Goal: Find specific page/section: Find specific page/section

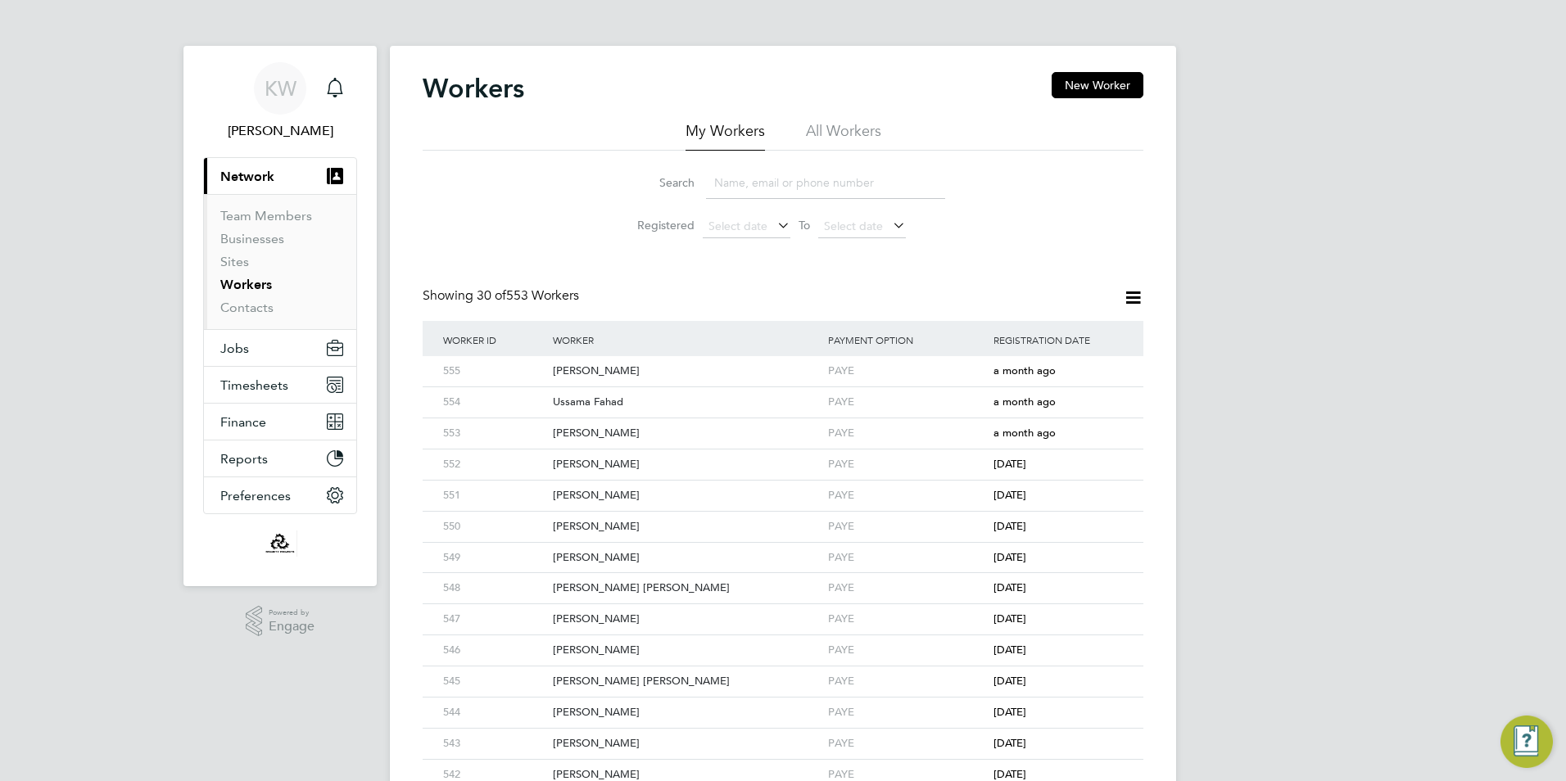
click at [778, 188] on input at bounding box center [825, 183] width 239 height 32
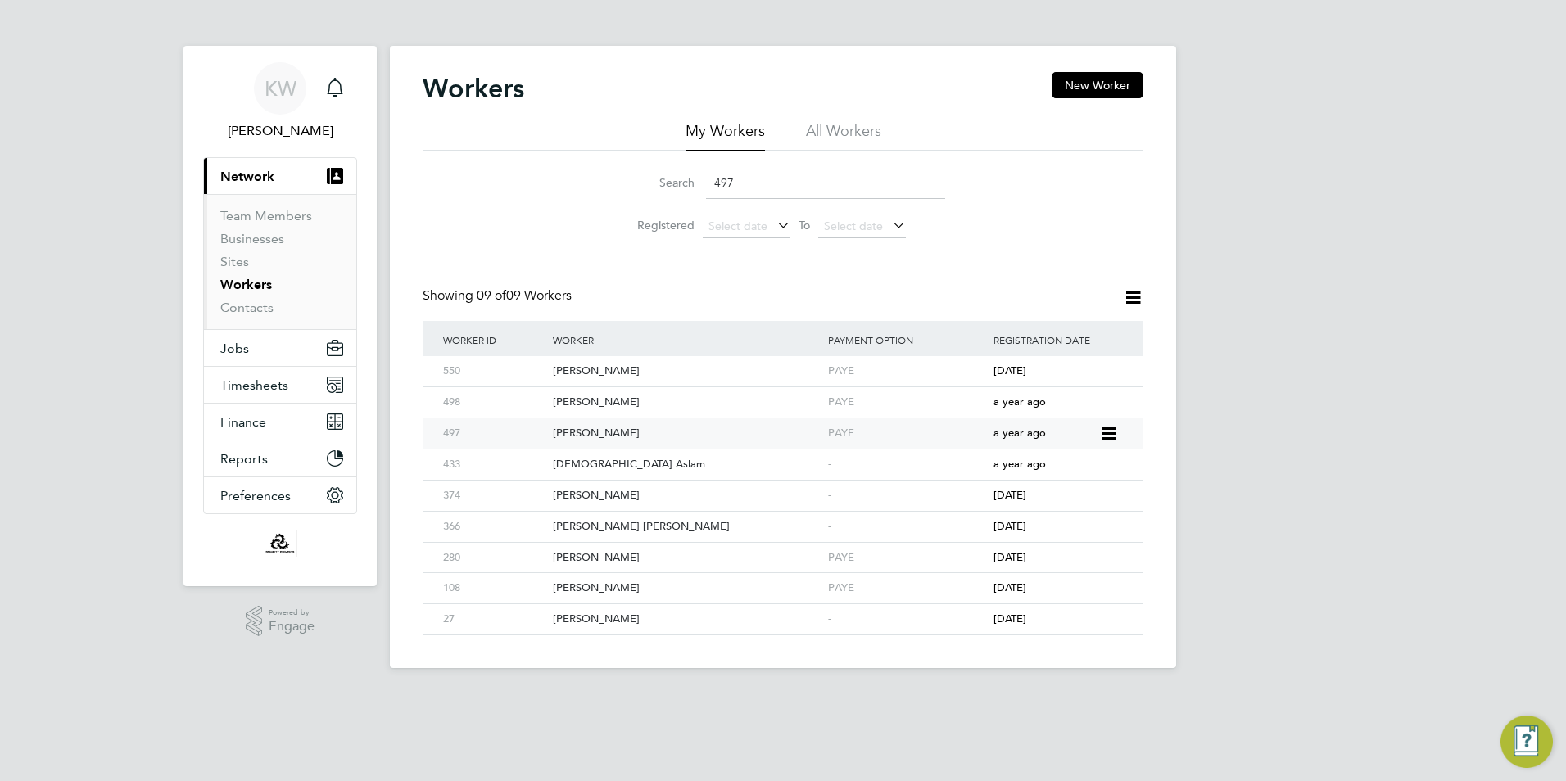
type input "497"
click at [608, 432] on div "[PERSON_NAME]" at bounding box center [686, 433] width 275 height 30
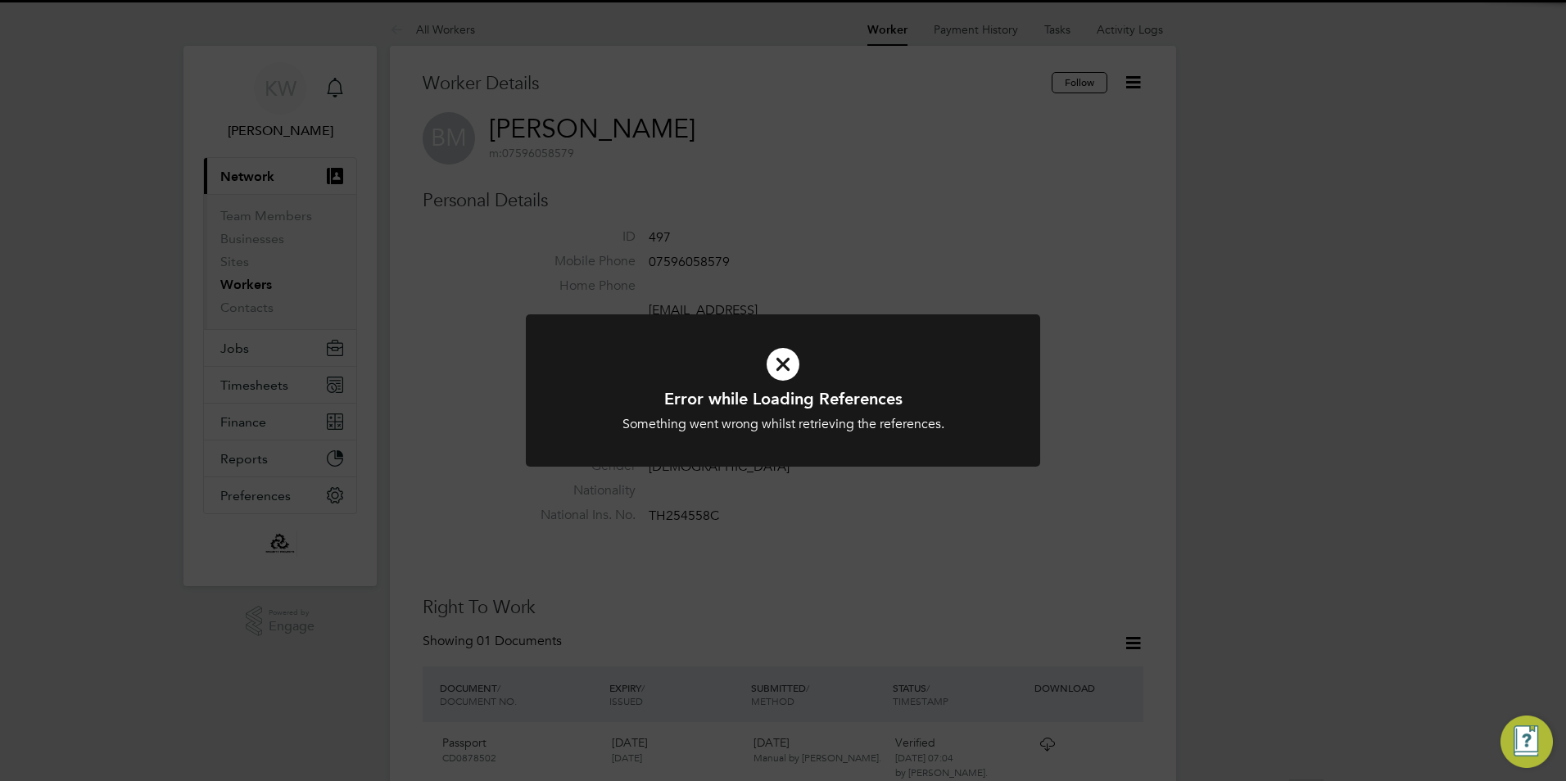
scroll to position [164, 0]
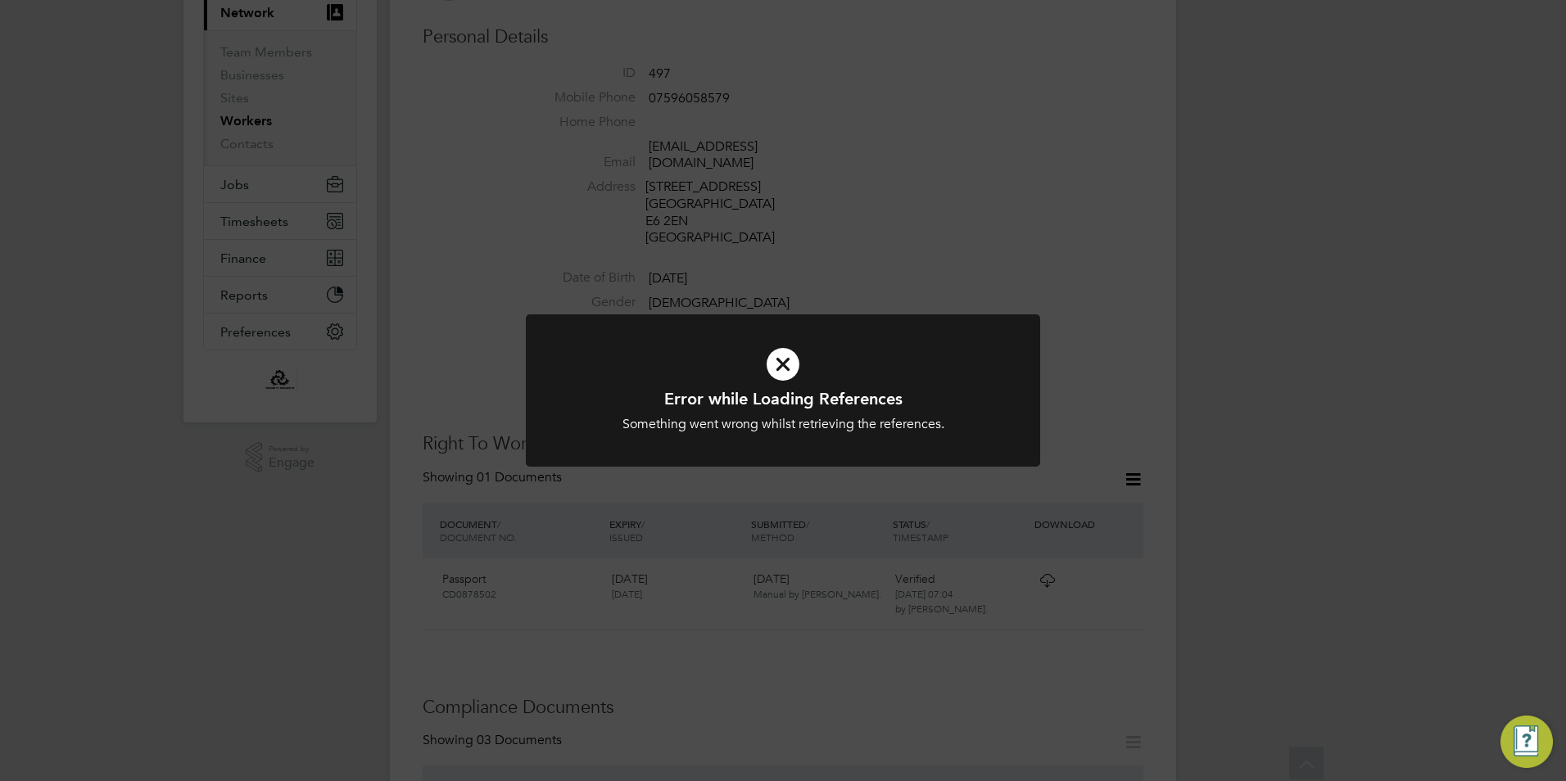
drag, startPoint x: 1205, startPoint y: 435, endPoint x: 1218, endPoint y: 439, distance: 13.7
click at [1206, 435] on div "Error while Loading References Something went wrong whilst retrieving the refer…" at bounding box center [783, 390] width 1566 height 781
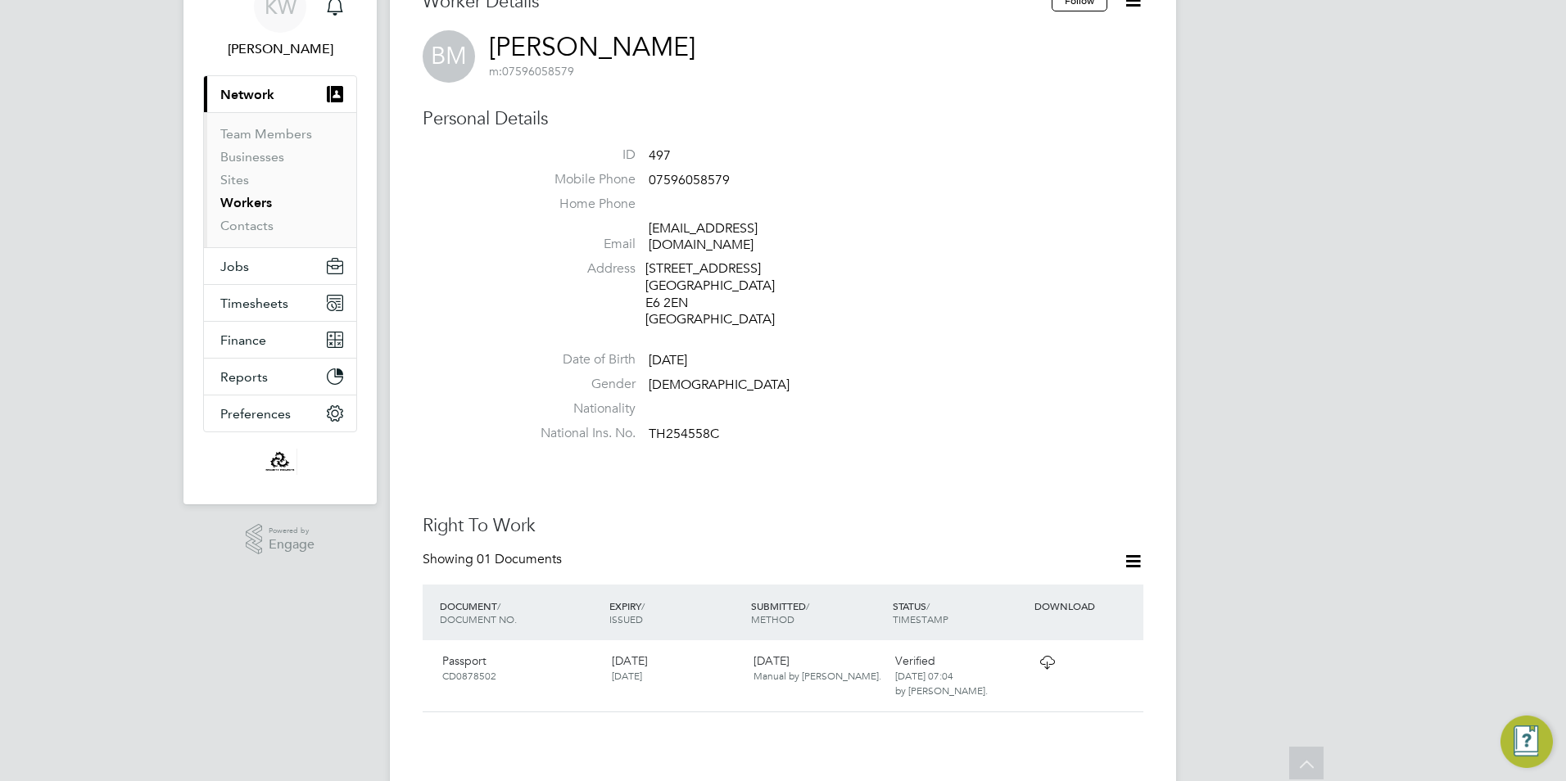
scroll to position [0, 0]
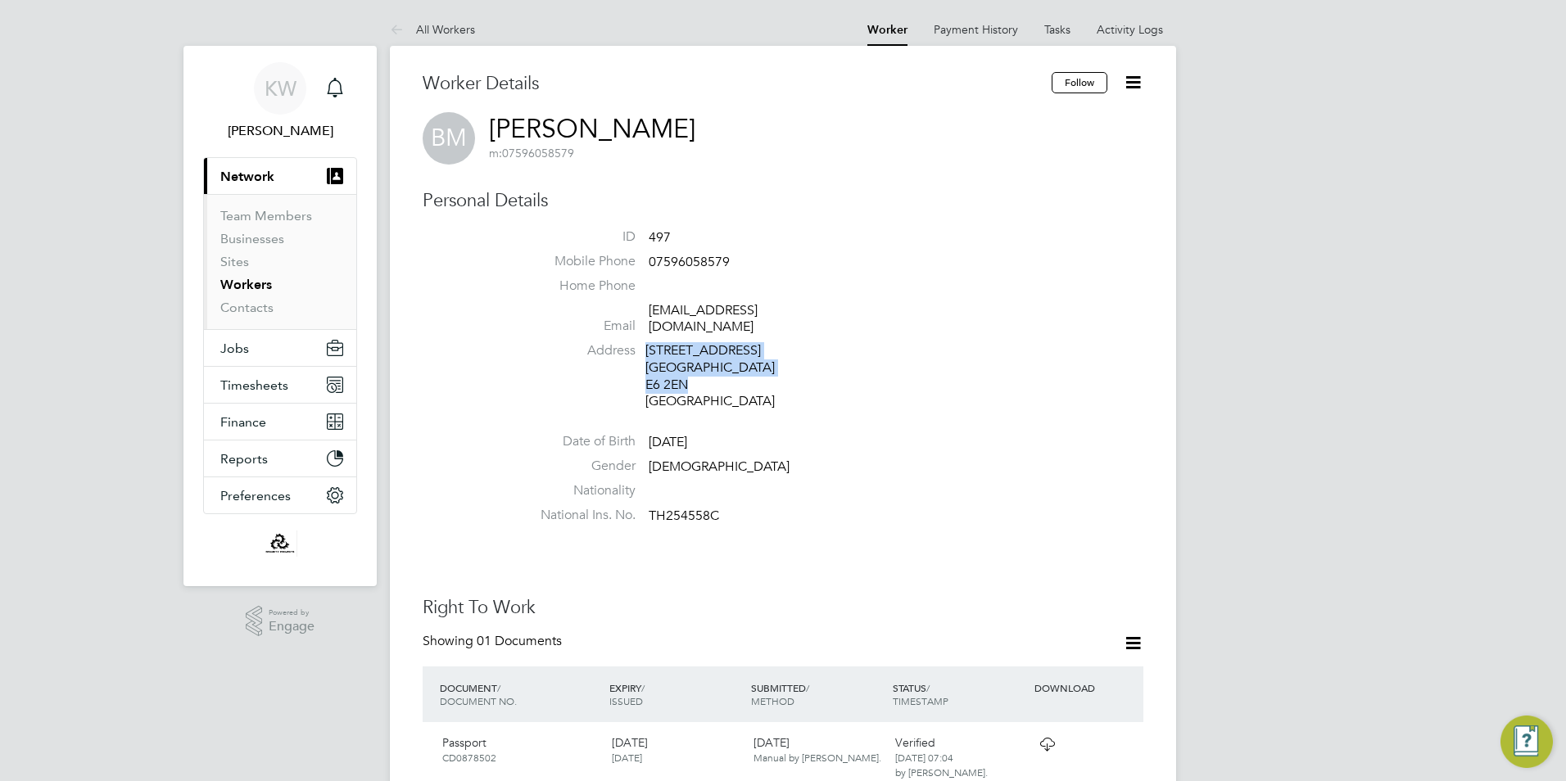
drag, startPoint x: 703, startPoint y: 371, endPoint x: 640, endPoint y: 371, distance: 62.2
click at [640, 371] on li "Address 70, Caulfield Road London E6 2EN United Kingdom" at bounding box center [832, 378] width 622 height 72
drag, startPoint x: 640, startPoint y: 371, endPoint x: 723, endPoint y: 358, distance: 83.7
click at [723, 358] on div "70, Caulfield Road London E6 2EN United Kingdom" at bounding box center [723, 376] width 156 height 68
click at [688, 373] on div "70, Caulfield Road London E6 2EN United Kingdom" at bounding box center [723, 376] width 156 height 68
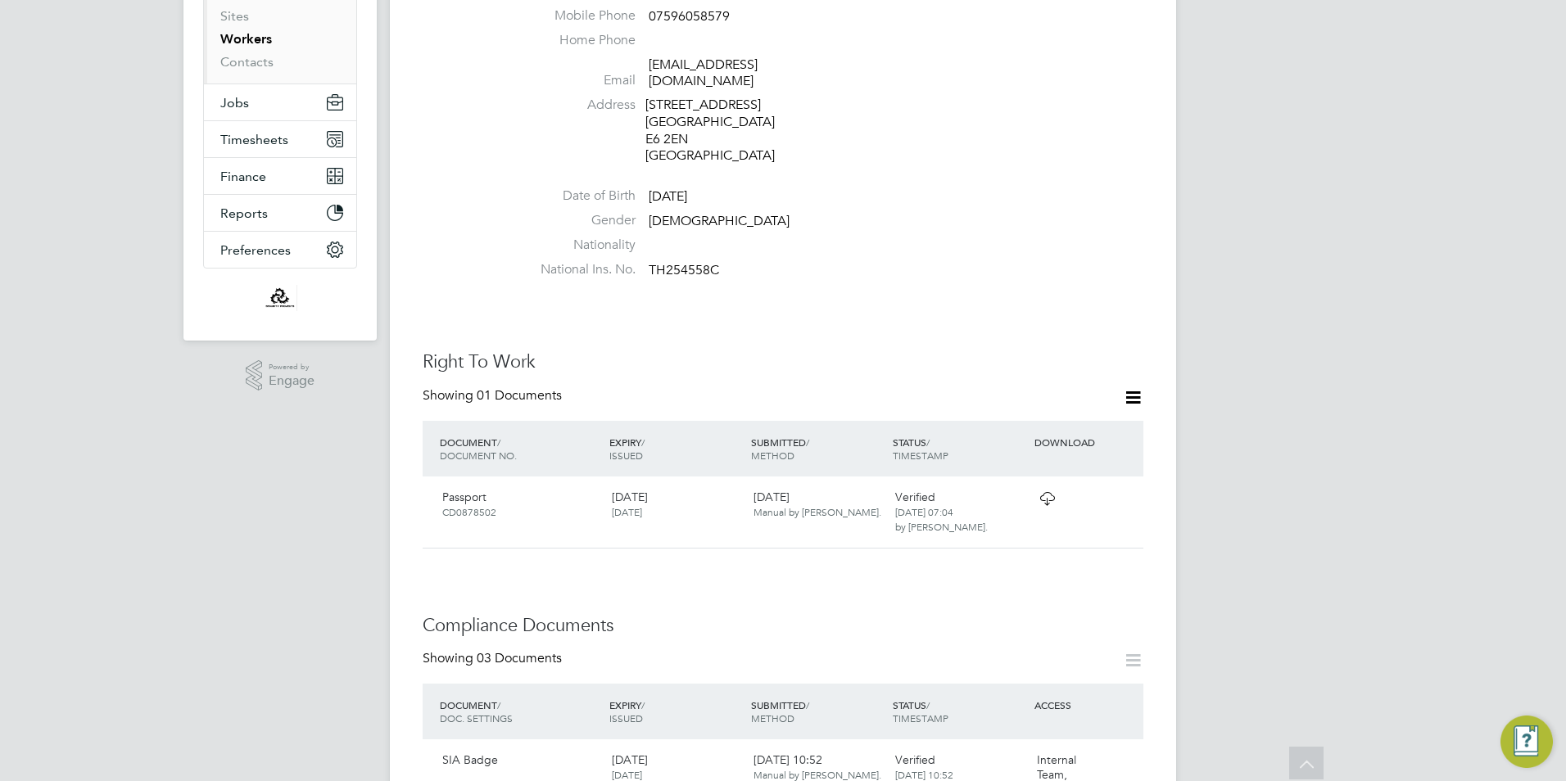
scroll to position [82, 0]
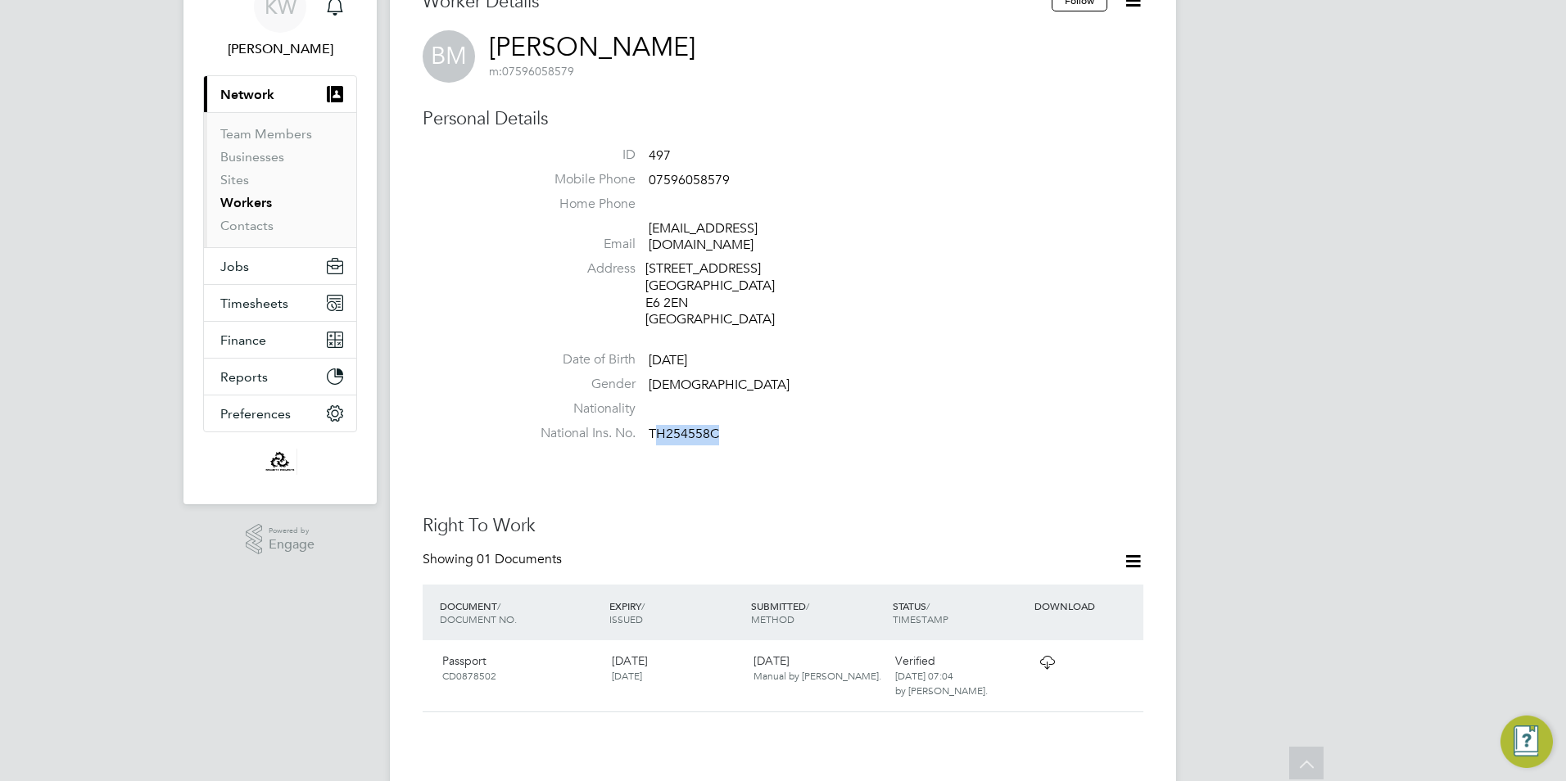
drag, startPoint x: 727, startPoint y: 414, endPoint x: 659, endPoint y: 409, distance: 68.1
click at [659, 425] on li "National Ins. No. TH254558C" at bounding box center [832, 437] width 622 height 25
drag, startPoint x: 659, startPoint y: 409, endPoint x: 773, endPoint y: 421, distance: 114.4
click at [791, 425] on li "National Ins. No. TH254558C" at bounding box center [832, 437] width 622 height 25
drag, startPoint x: 724, startPoint y: 420, endPoint x: 696, endPoint y: 419, distance: 27.9
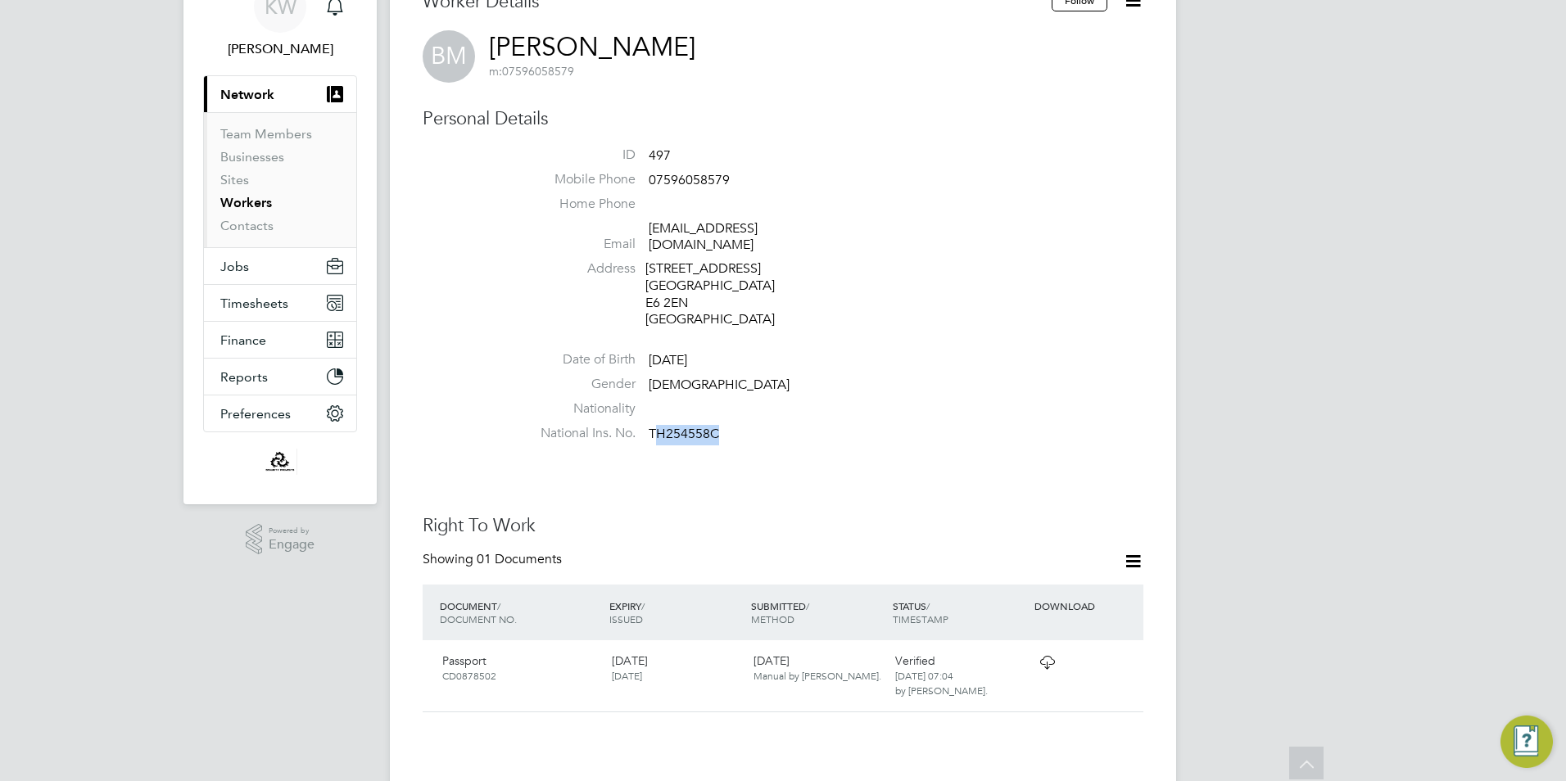
click at [722, 425] on li "National Ins. No. TH254558C" at bounding box center [832, 437] width 622 height 25
drag, startPoint x: 649, startPoint y: 417, endPoint x: 721, endPoint y: 417, distance: 71.2
click at [721, 425] on li "National Ins. No. TH254558C" at bounding box center [832, 437] width 622 height 25
drag, startPoint x: 721, startPoint y: 417, endPoint x: 704, endPoint y: 417, distance: 16.4
copy span "TH254558C"
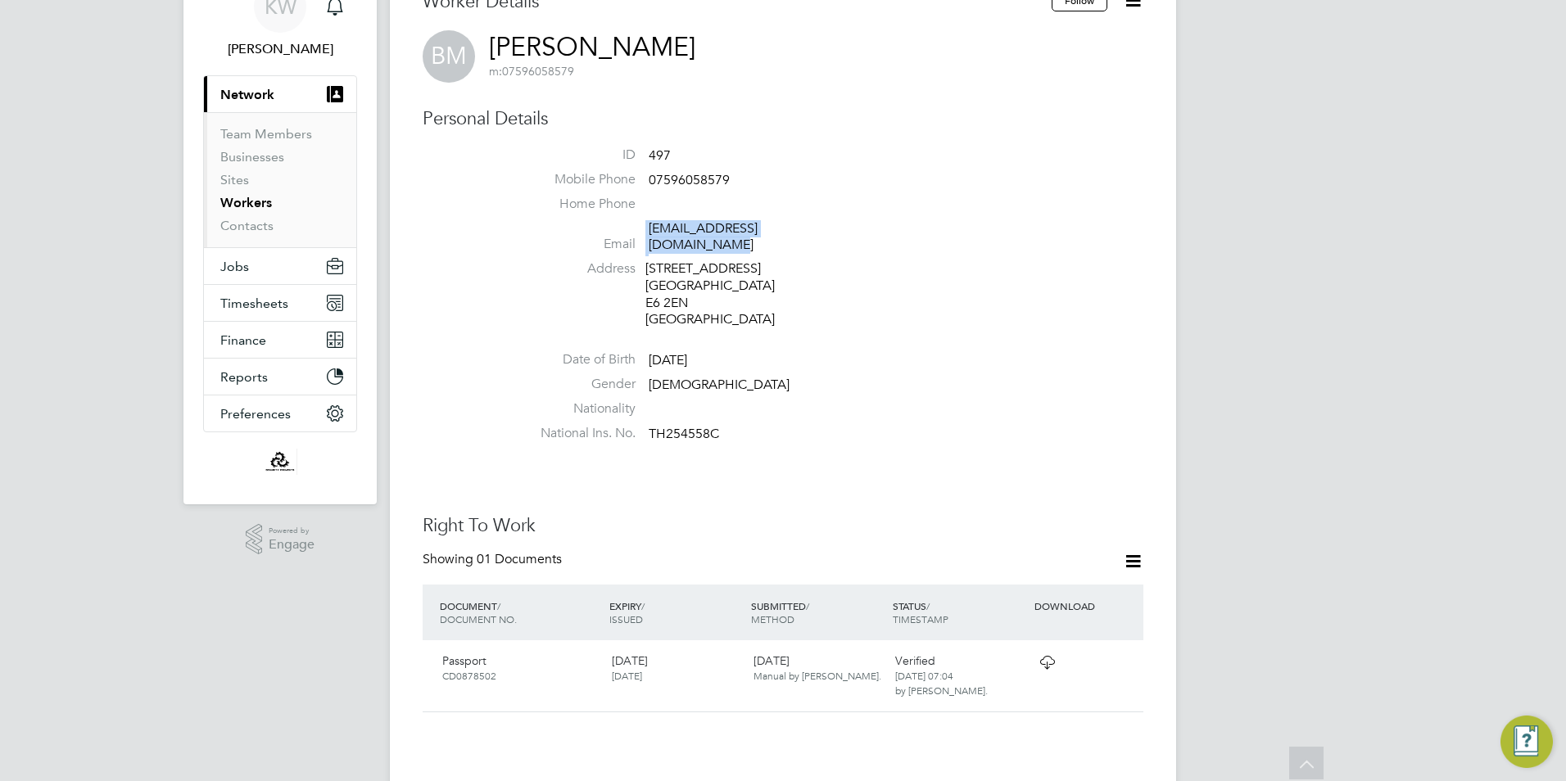
drag, startPoint x: 820, startPoint y: 228, endPoint x: 644, endPoint y: 227, distance: 175.2
click at [644, 227] on li "Email bilal.mustafa.feb@gmail.com" at bounding box center [832, 240] width 622 height 40
drag, startPoint x: 644, startPoint y: 227, endPoint x: 666, endPoint y: 223, distance: 21.7
copy li "bilal.mustafa.feb@gmail.com"
drag, startPoint x: 735, startPoint y: 178, endPoint x: 651, endPoint y: 179, distance: 83.5
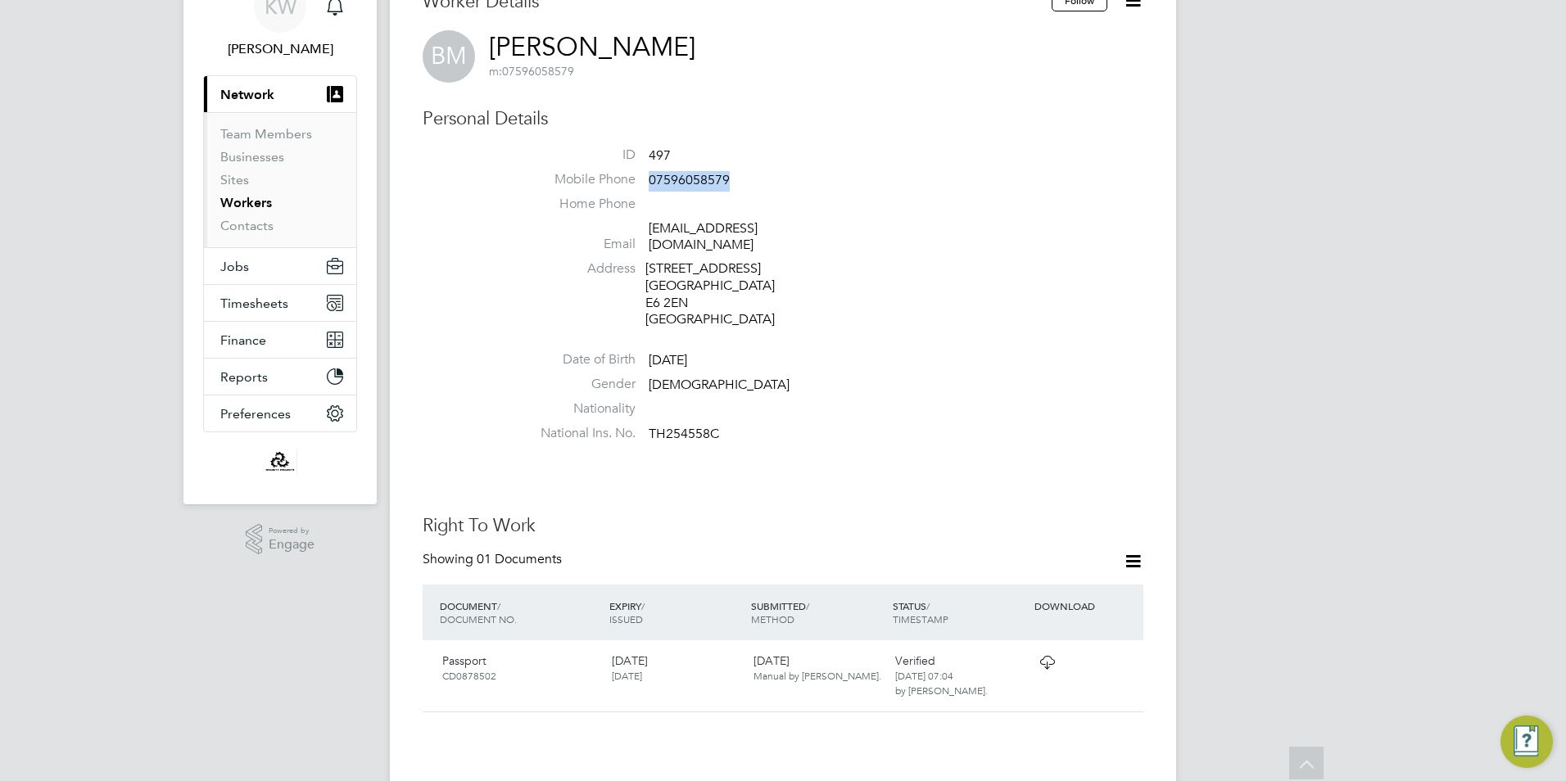
click at [651, 179] on li "Mobile Phone 07596058579" at bounding box center [832, 183] width 622 height 25
copy span "07596058579"
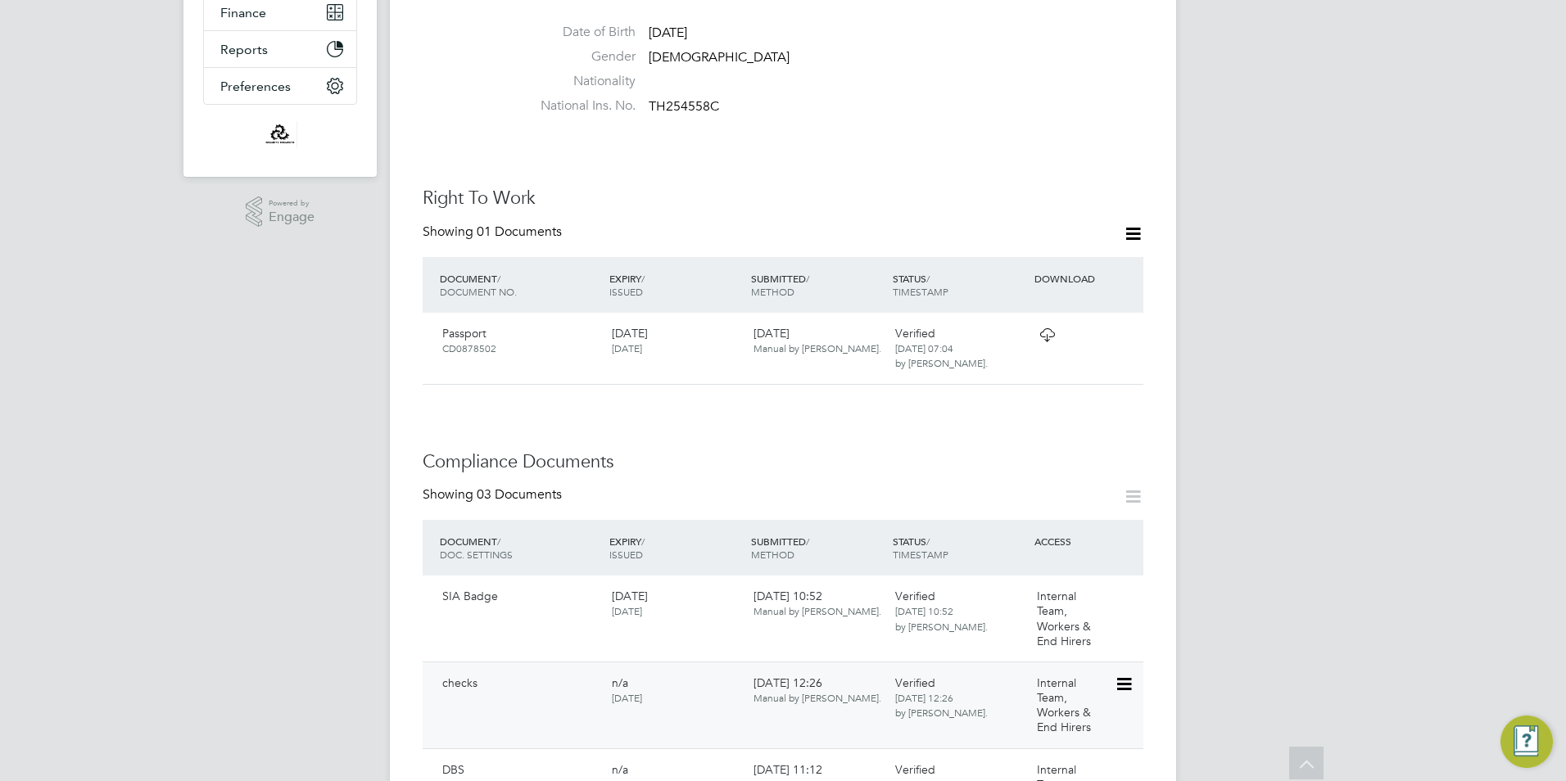
scroll to position [573, 0]
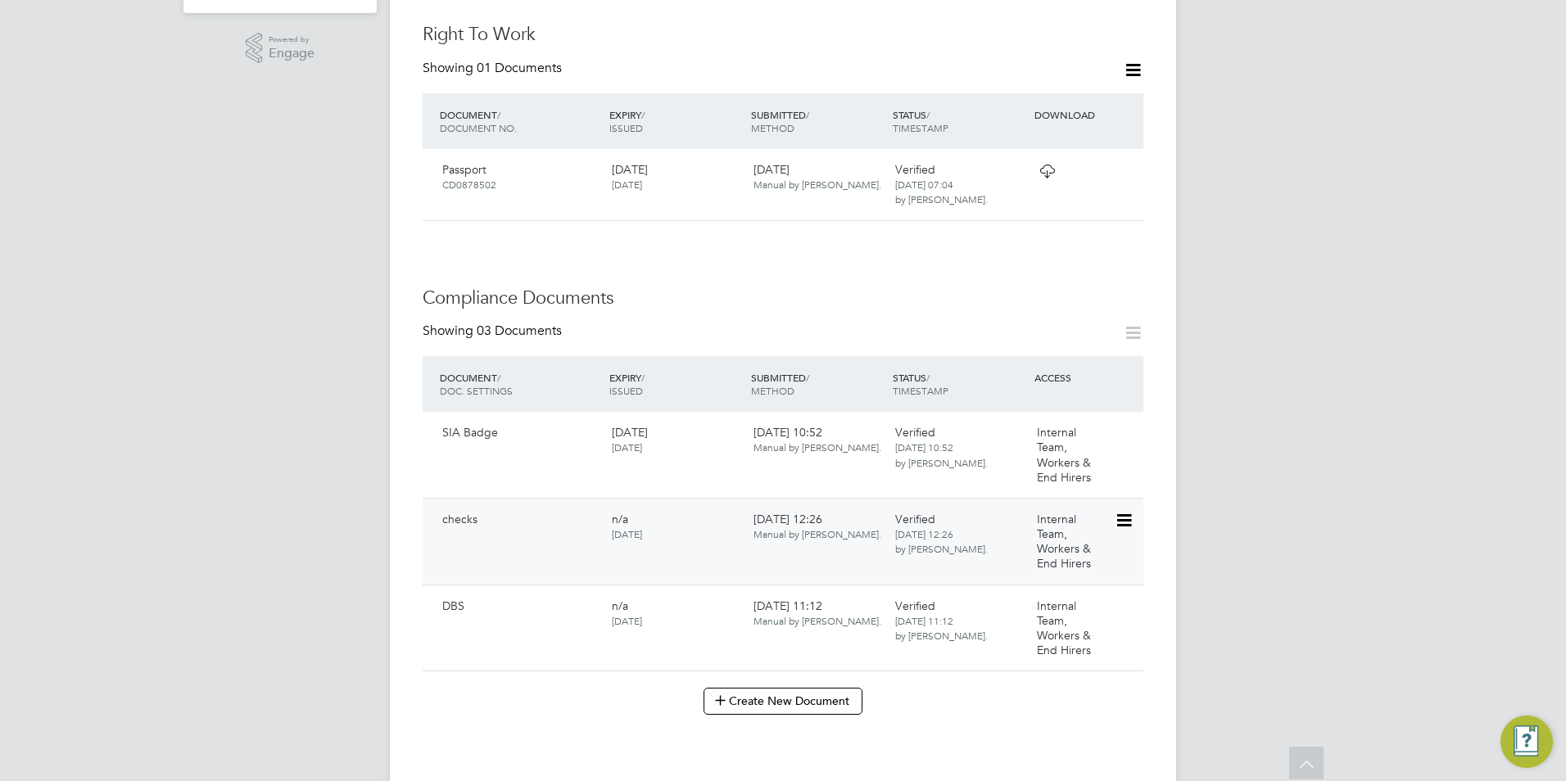
click at [469, 512] on span "checks" at bounding box center [459, 519] width 35 height 15
click at [1128, 511] on icon at bounding box center [1122, 521] width 16 height 20
click at [1030, 586] on li "View Requested Document" at bounding box center [1051, 588] width 164 height 23
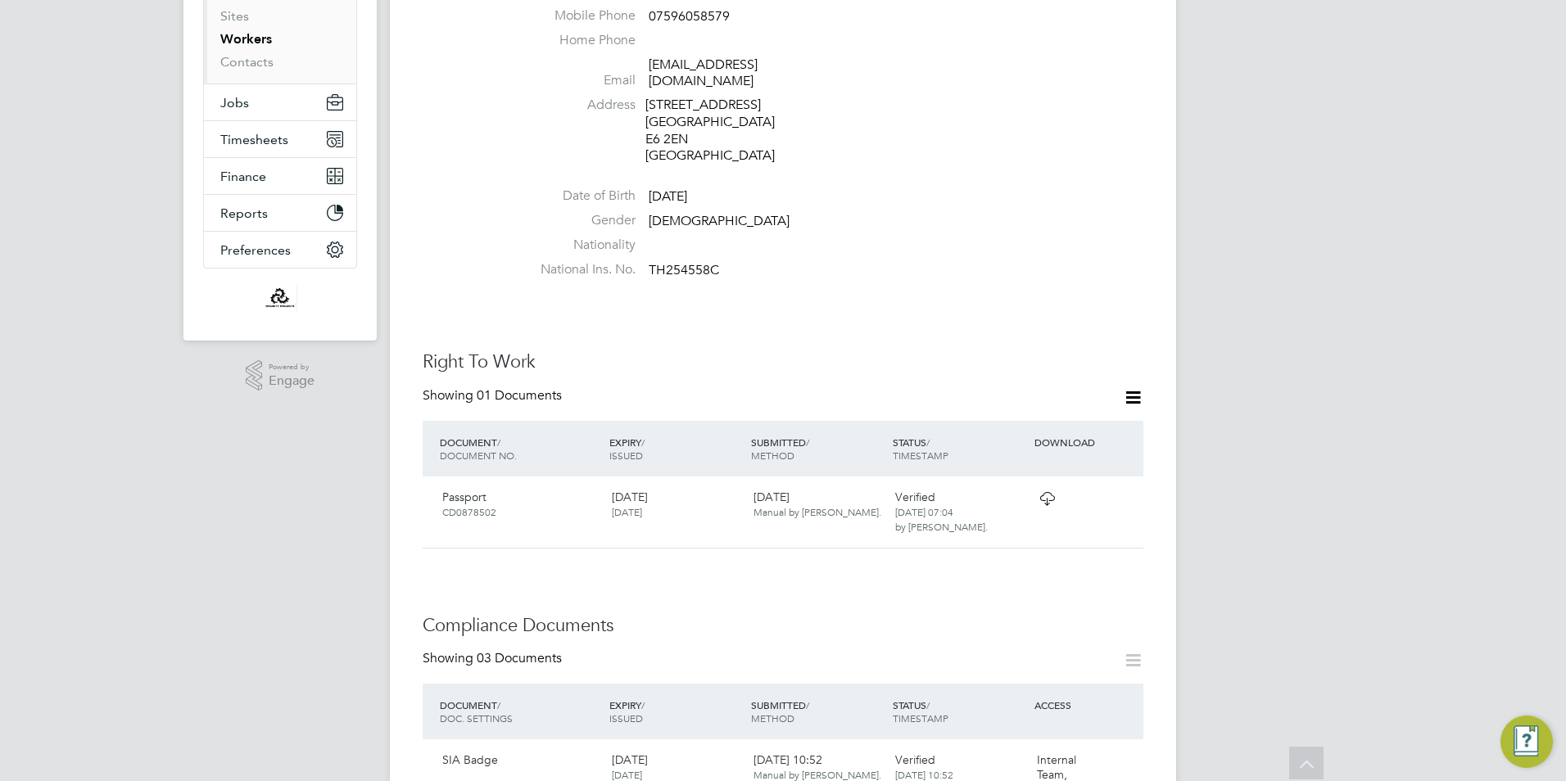
scroll to position [491, 0]
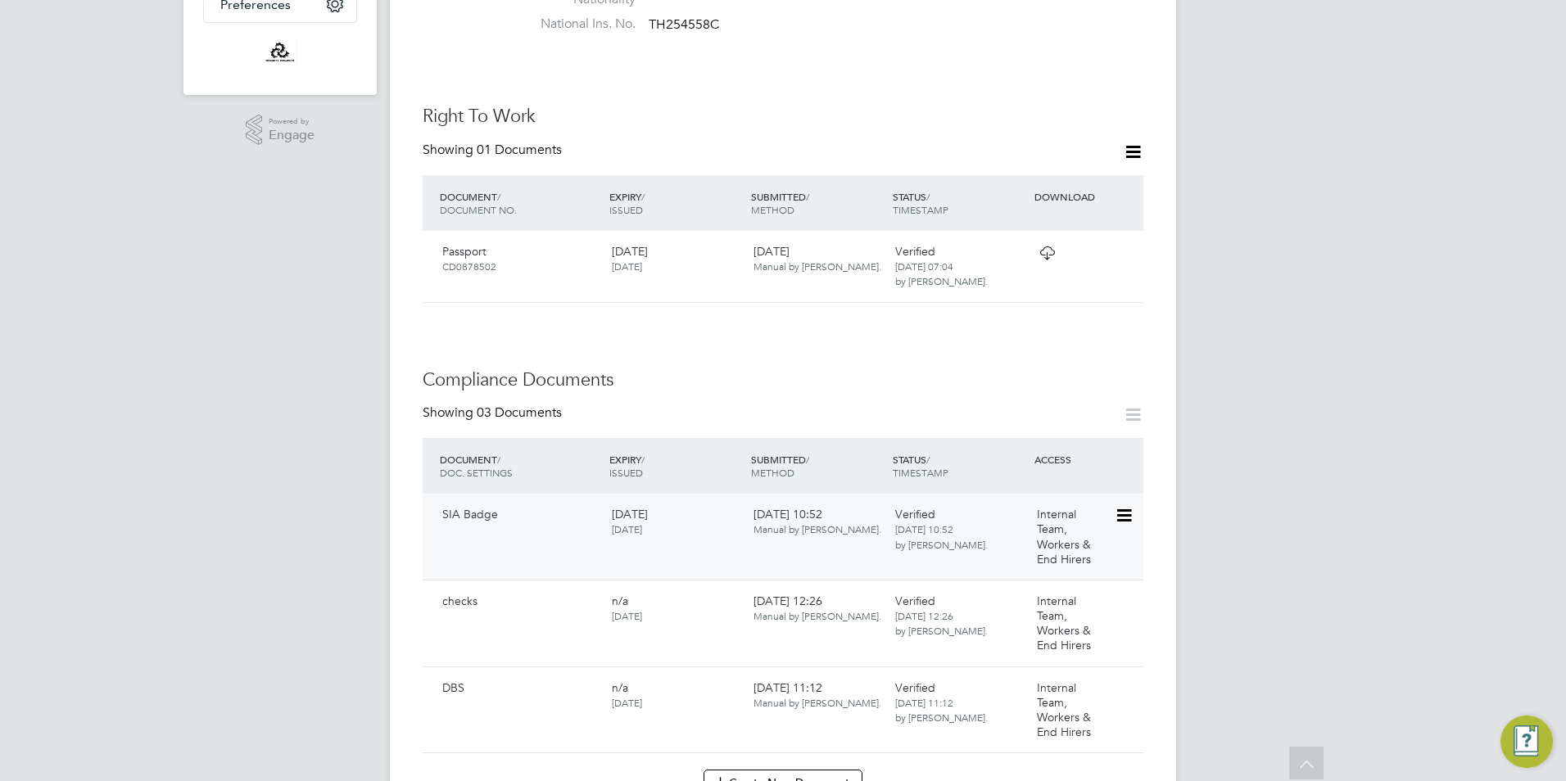
click at [1126, 506] on icon at bounding box center [1122, 516] width 16 height 20
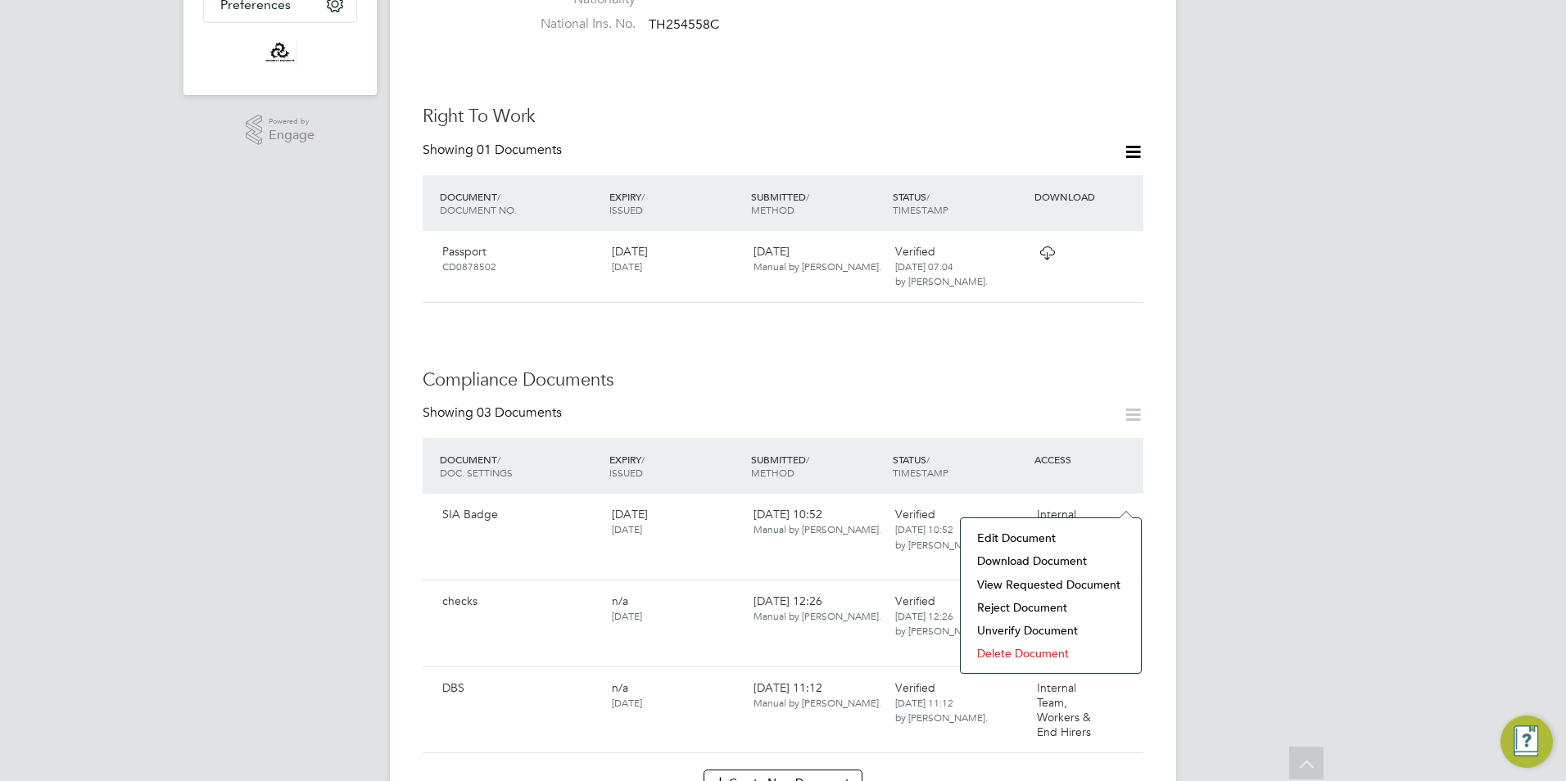
click at [1087, 582] on li "View Requested Document" at bounding box center [1051, 584] width 164 height 23
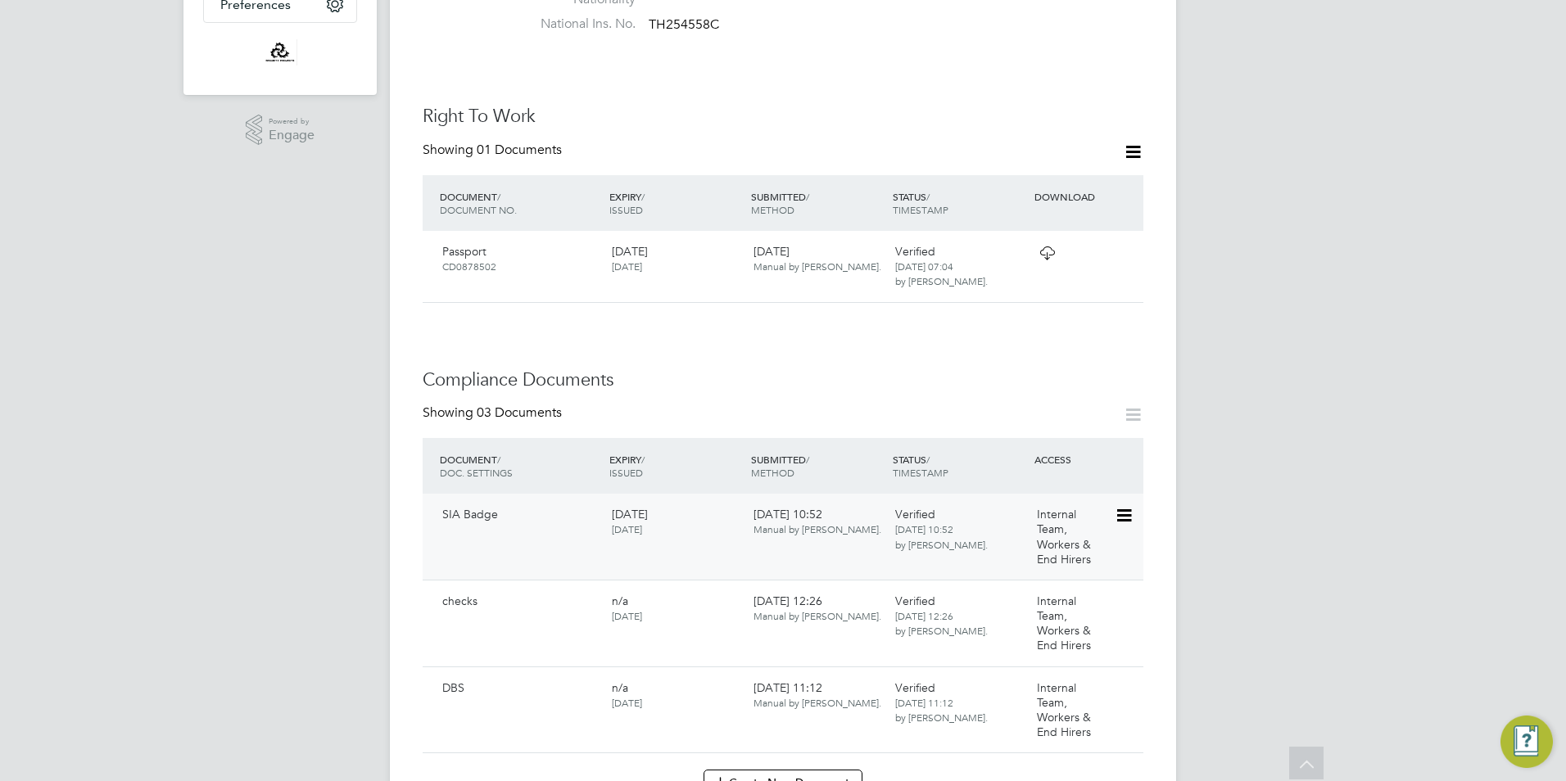
click at [1123, 506] on icon at bounding box center [1122, 516] width 16 height 20
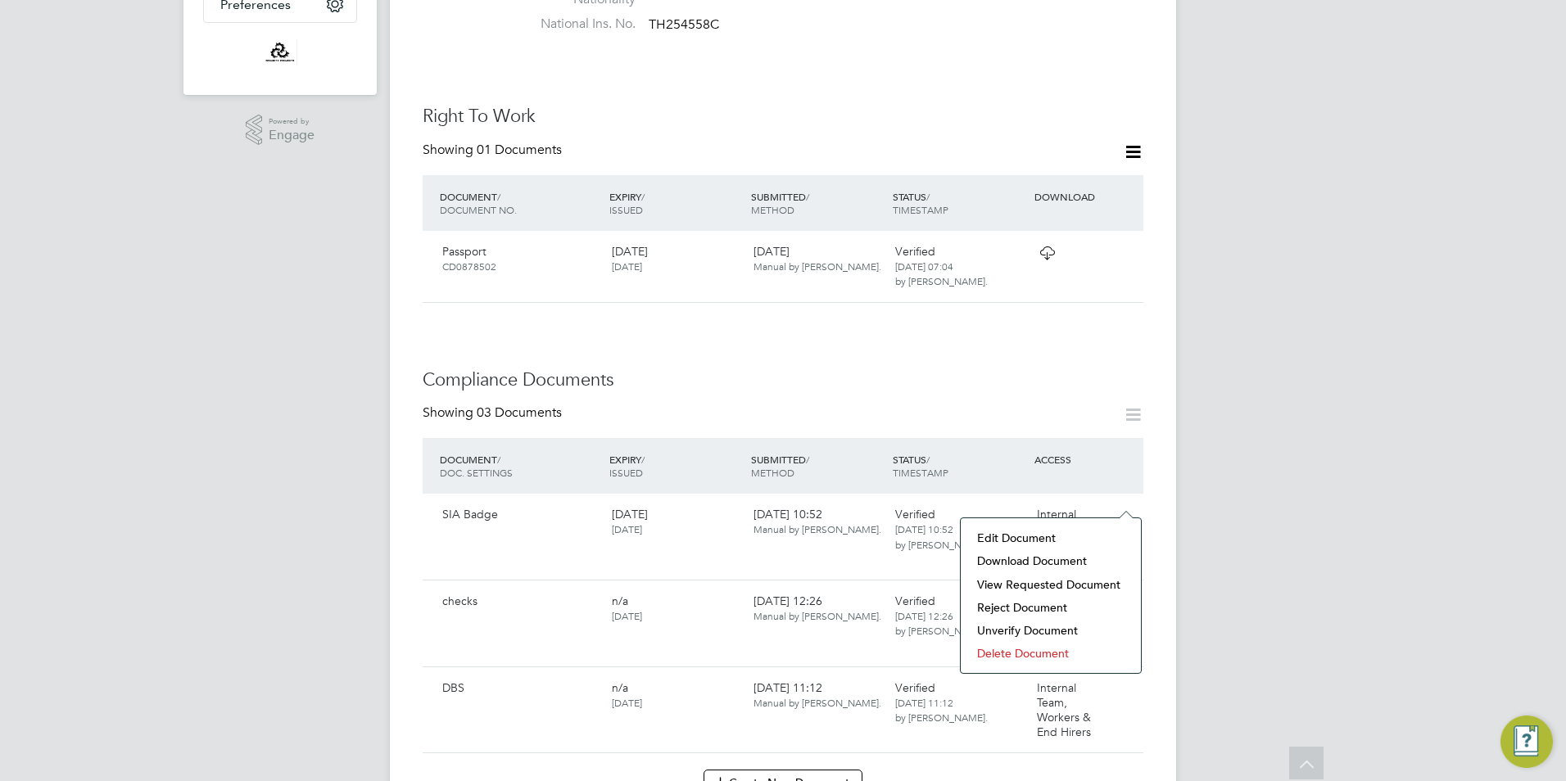
click at [1014, 583] on li "View Requested Document" at bounding box center [1051, 584] width 164 height 23
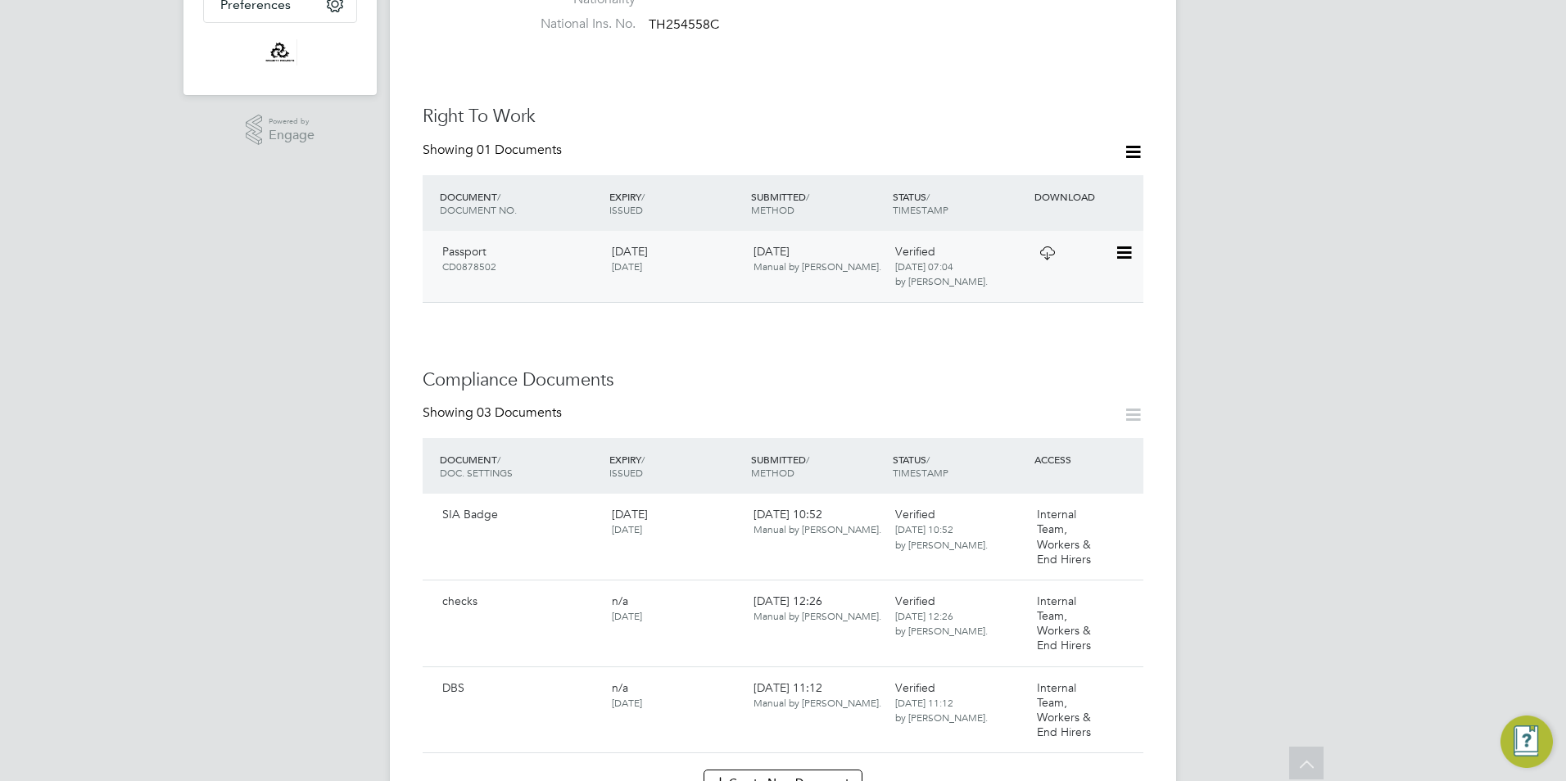
click at [1123, 243] on icon at bounding box center [1122, 253] width 16 height 20
click at [1061, 351] on li "View Details" at bounding box center [1070, 353] width 120 height 23
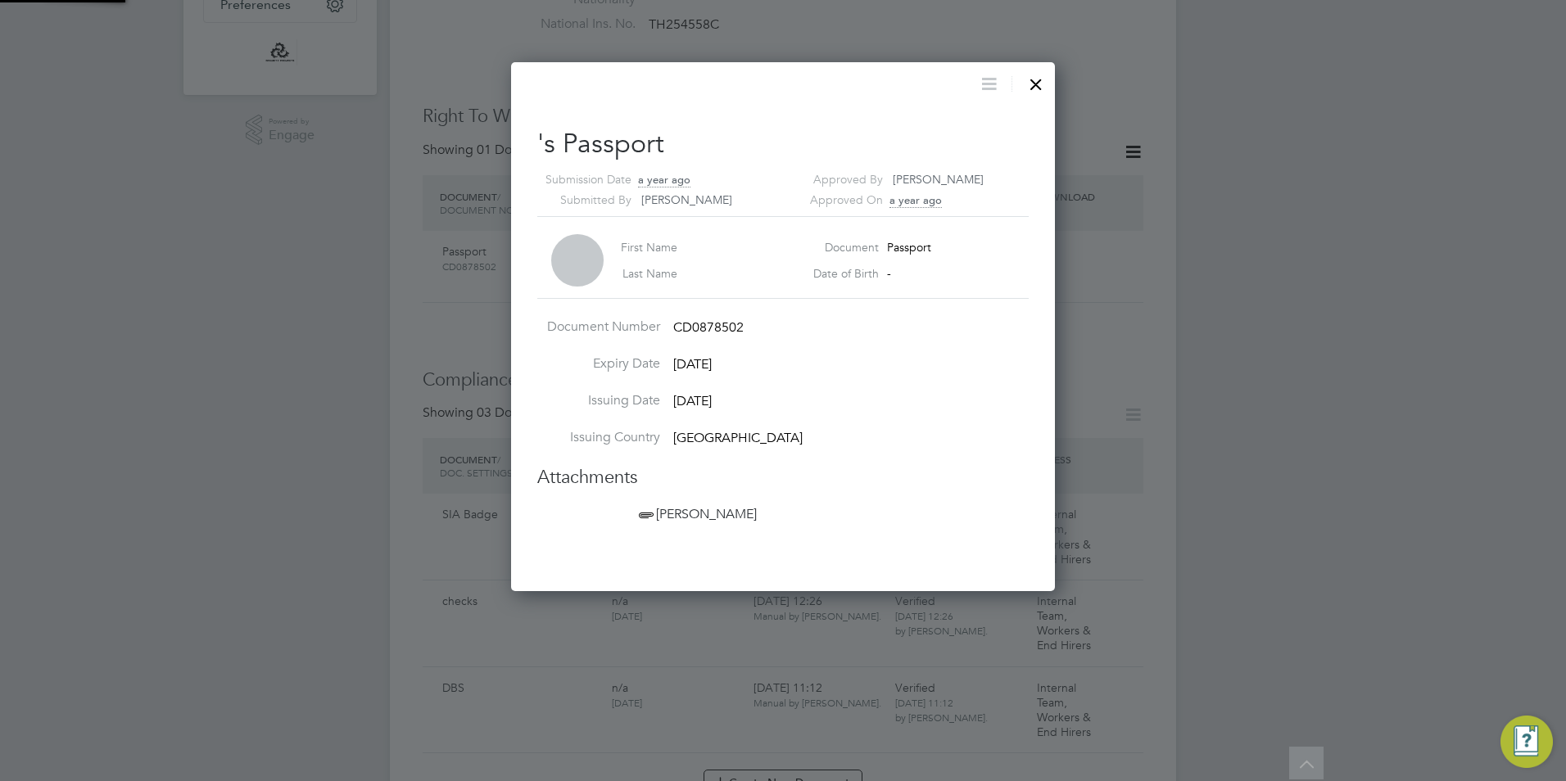
scroll to position [530, 545]
click at [1042, 83] on div at bounding box center [1035, 80] width 29 height 29
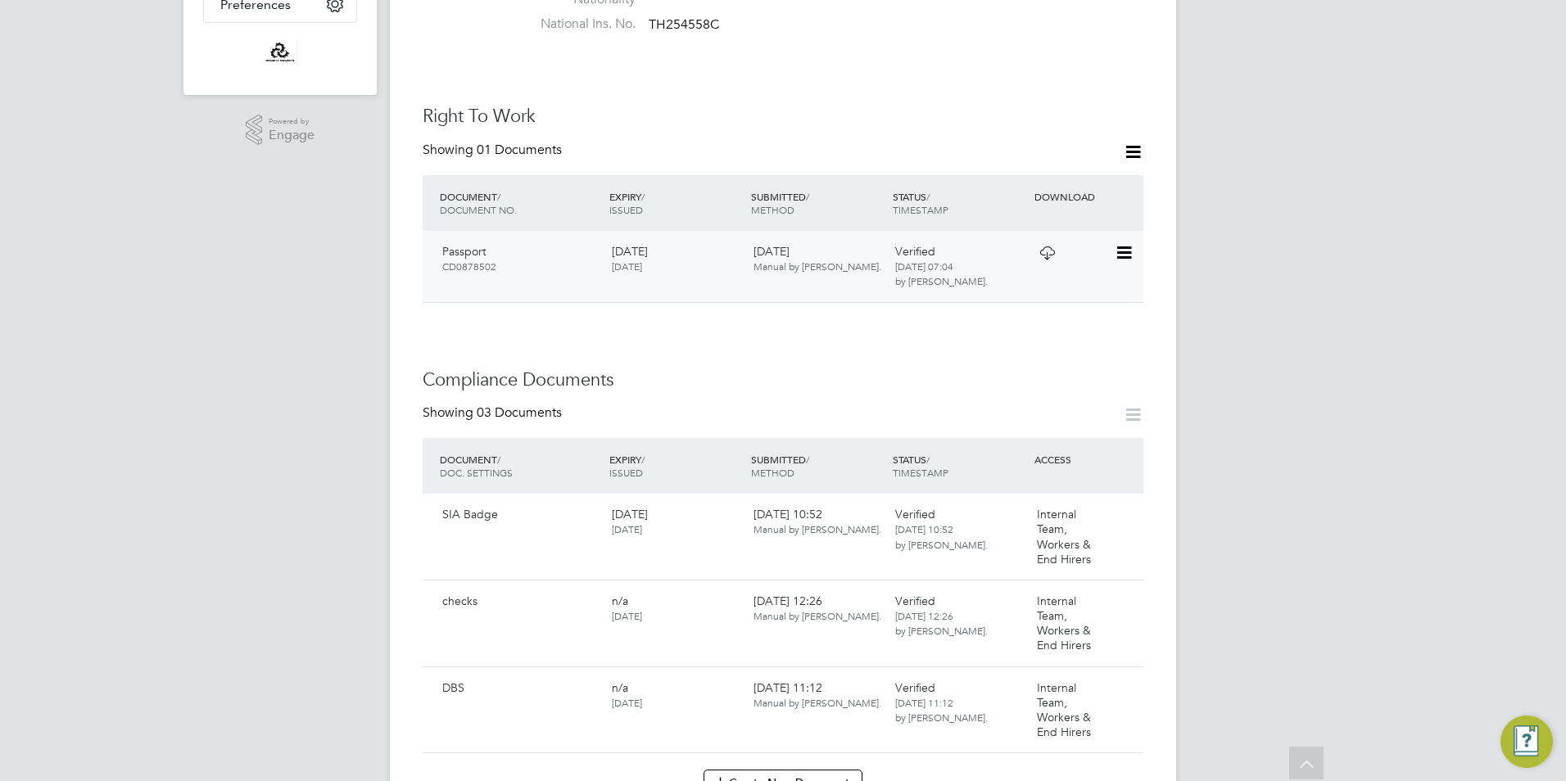
click at [464, 243] on div "Passport CD0878502" at bounding box center [521, 258] width 170 height 43
click at [1051, 246] on icon at bounding box center [1047, 252] width 20 height 13
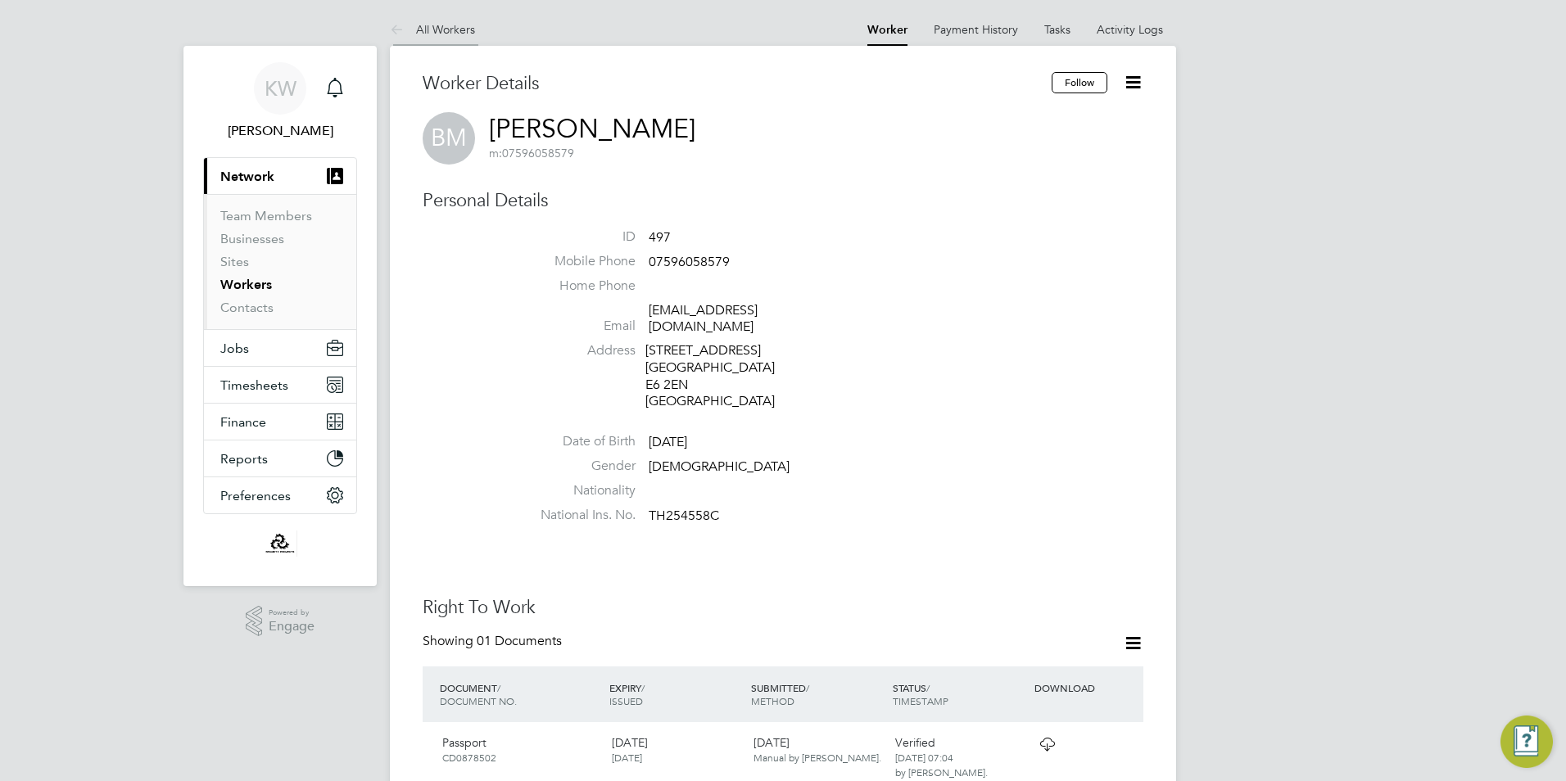
click at [451, 33] on link "All Workers" at bounding box center [432, 29] width 85 height 15
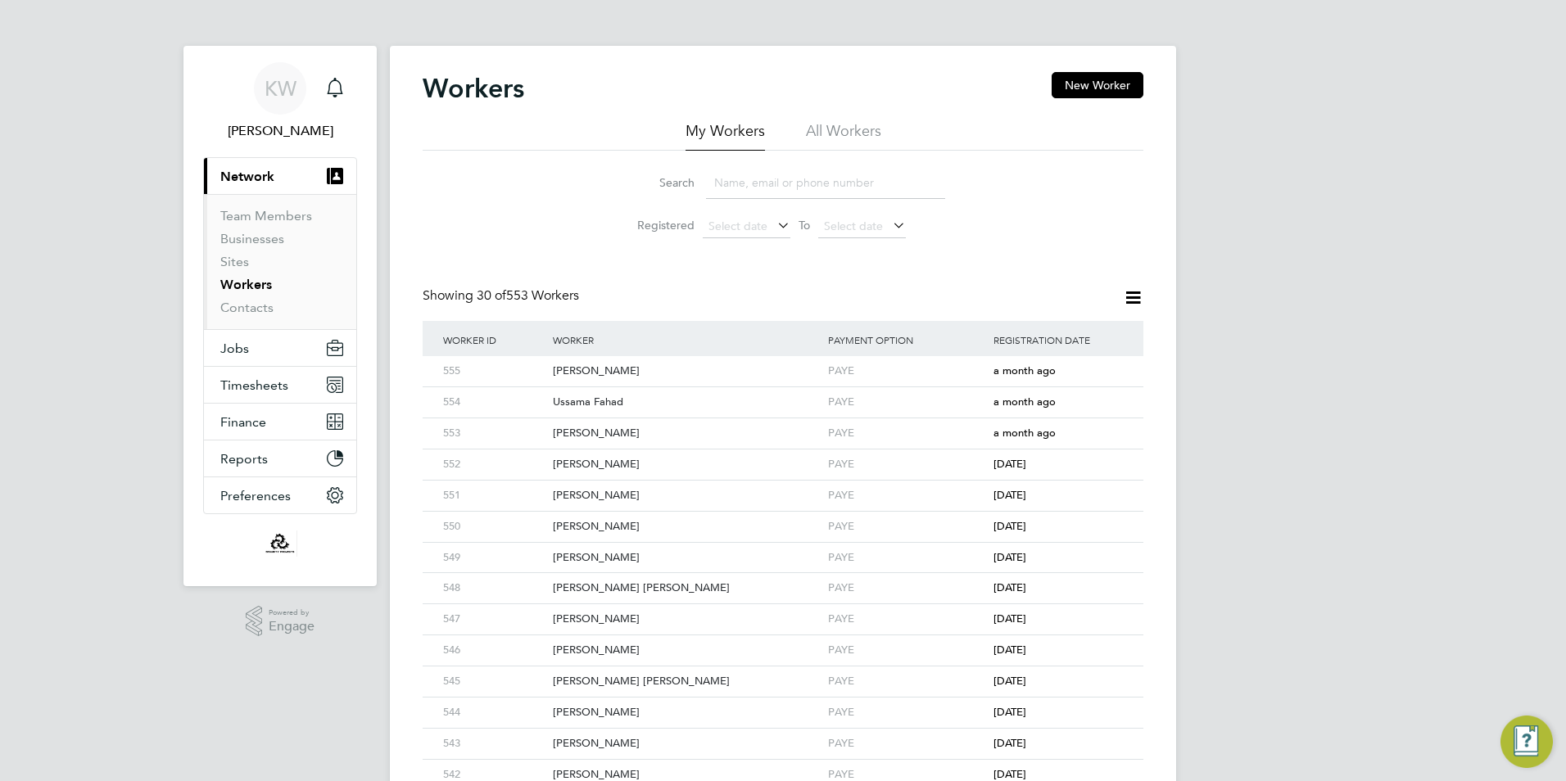
click at [798, 179] on input at bounding box center [825, 183] width 239 height 32
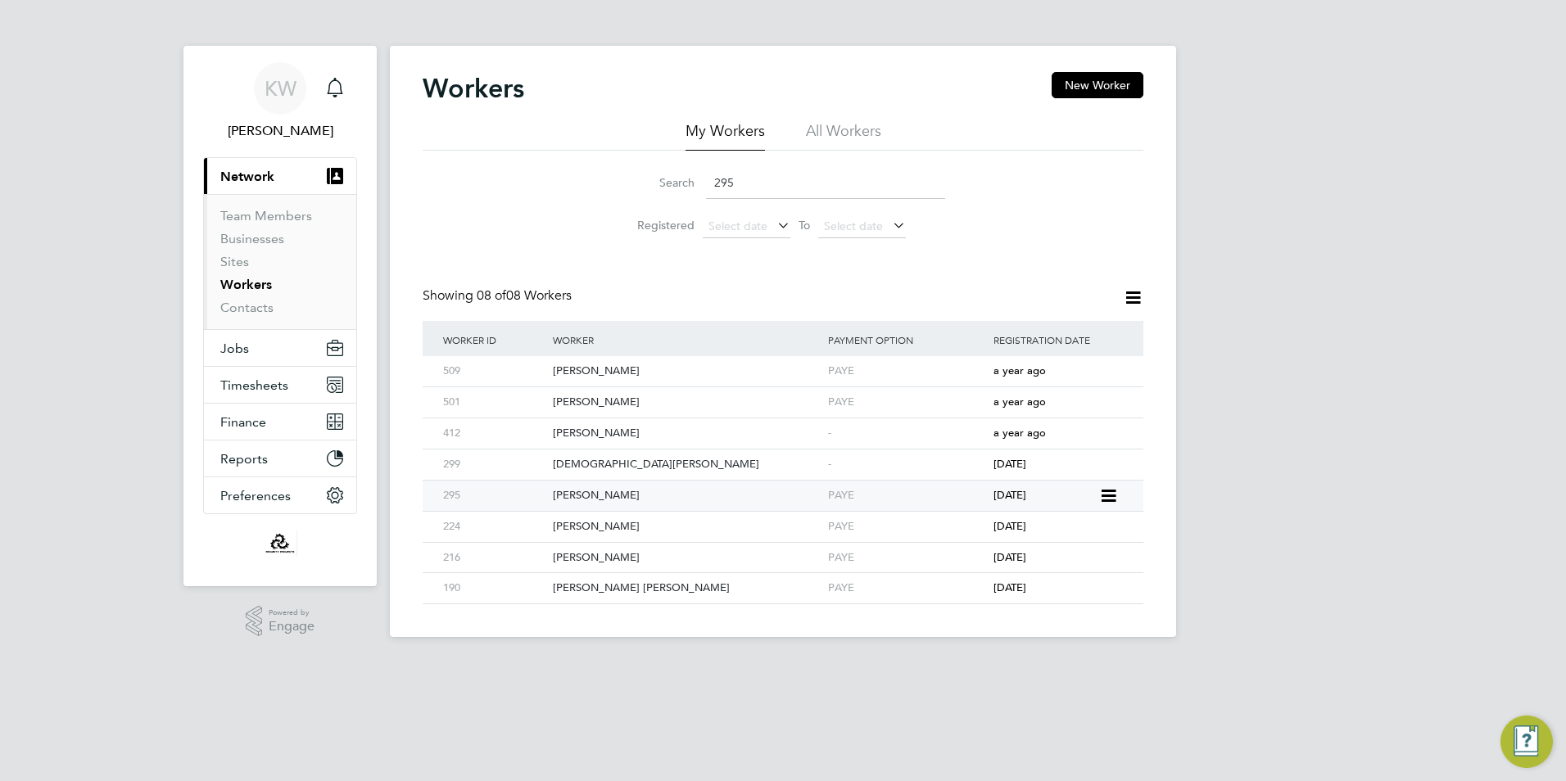
type input "295"
click at [617, 494] on div "Muhammad Zain Riaz" at bounding box center [686, 496] width 275 height 30
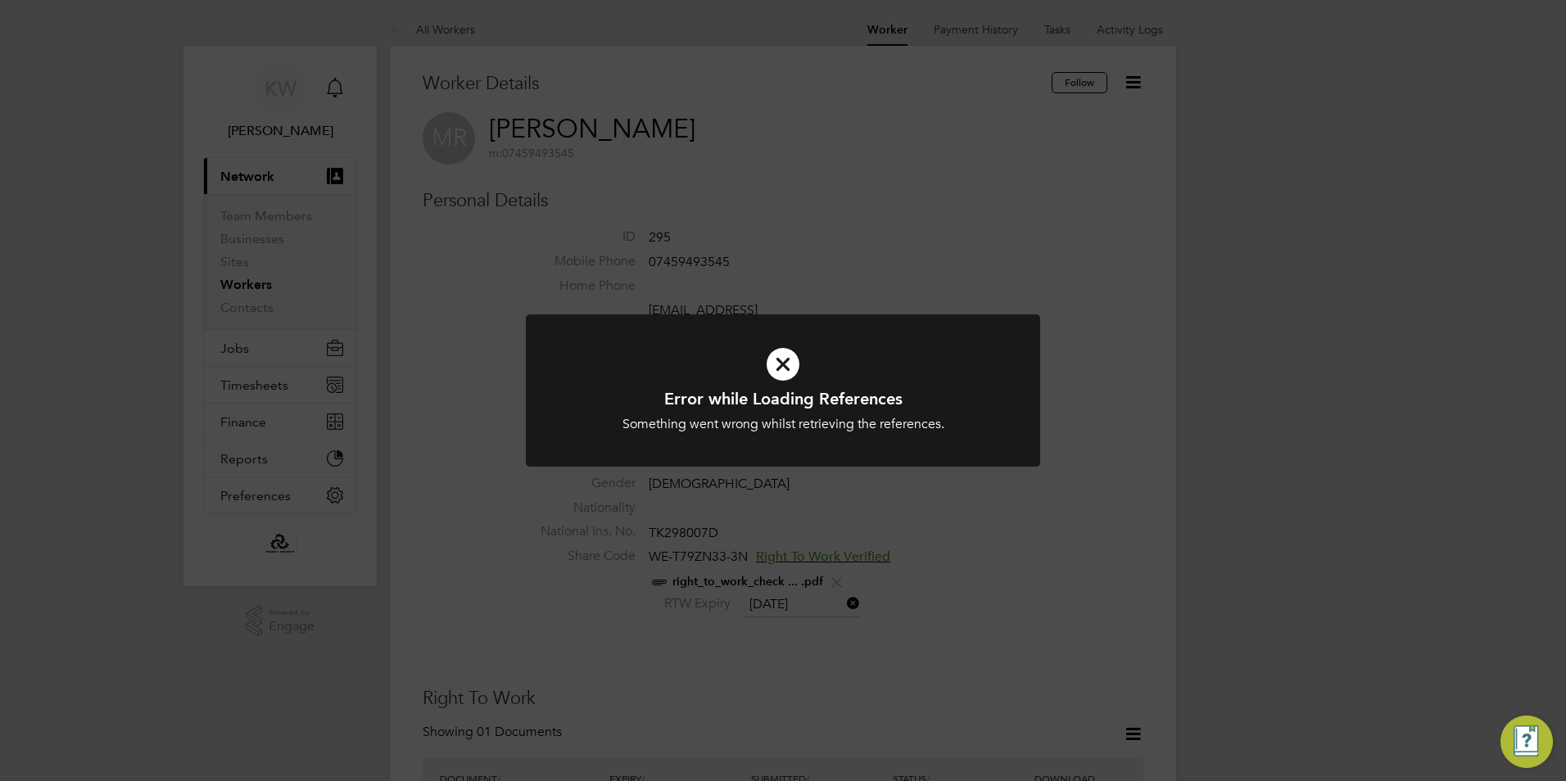
click at [1395, 347] on div "Error while Loading References Something went wrong whilst retrieving the refer…" at bounding box center [783, 390] width 1566 height 781
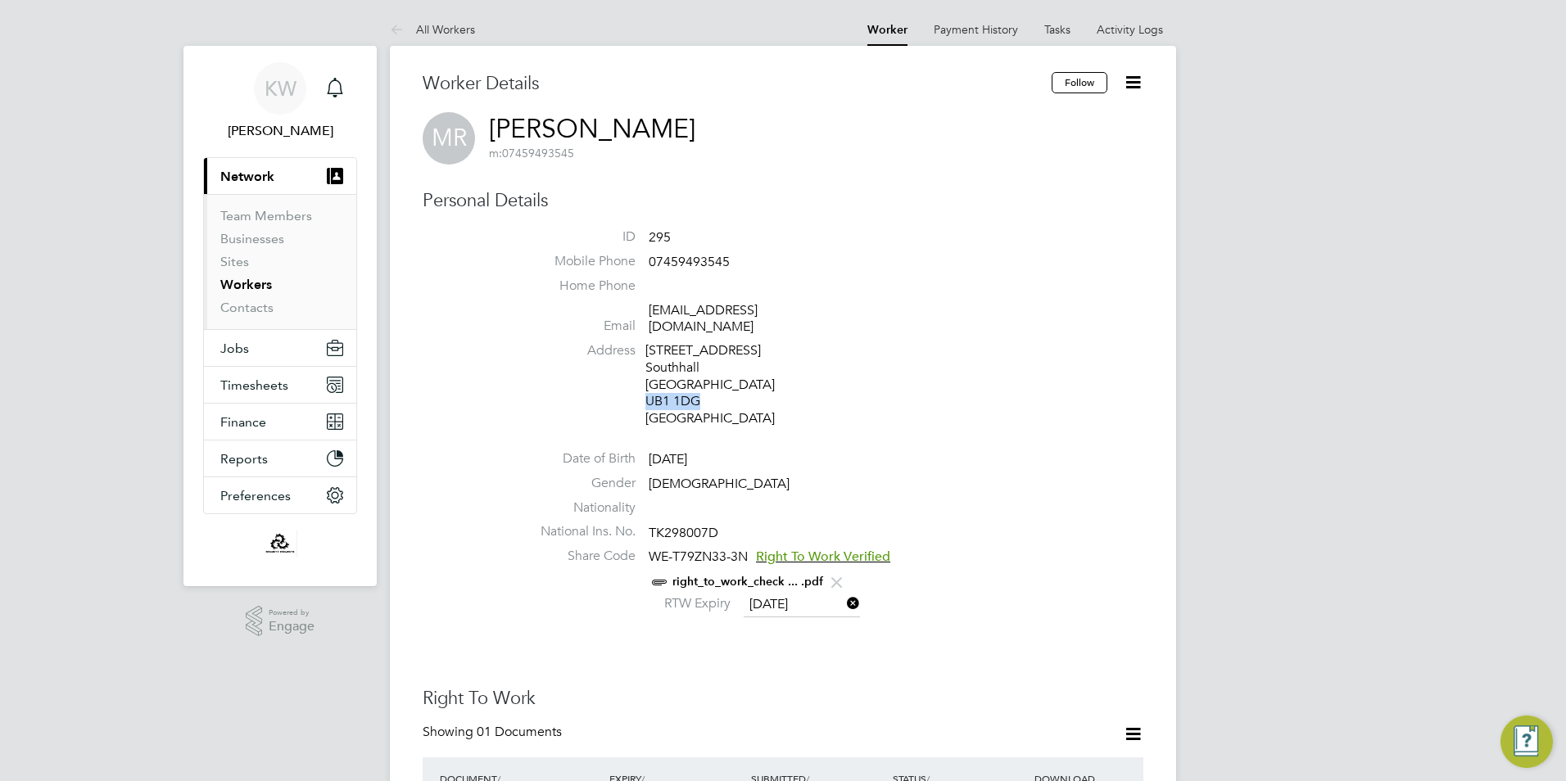
drag, startPoint x: 703, startPoint y: 386, endPoint x: 648, endPoint y: 385, distance: 55.7
click at [648, 385] on div "[STREET_ADDRESS]" at bounding box center [723, 384] width 156 height 85
copy div "UB1 1DG"
drag, startPoint x: 775, startPoint y: 313, endPoint x: 649, endPoint y: 314, distance: 126.1
click at [649, 314] on span "[EMAIL_ADDRESS][DOMAIN_NAME]" at bounding box center [727, 319] width 156 height 34
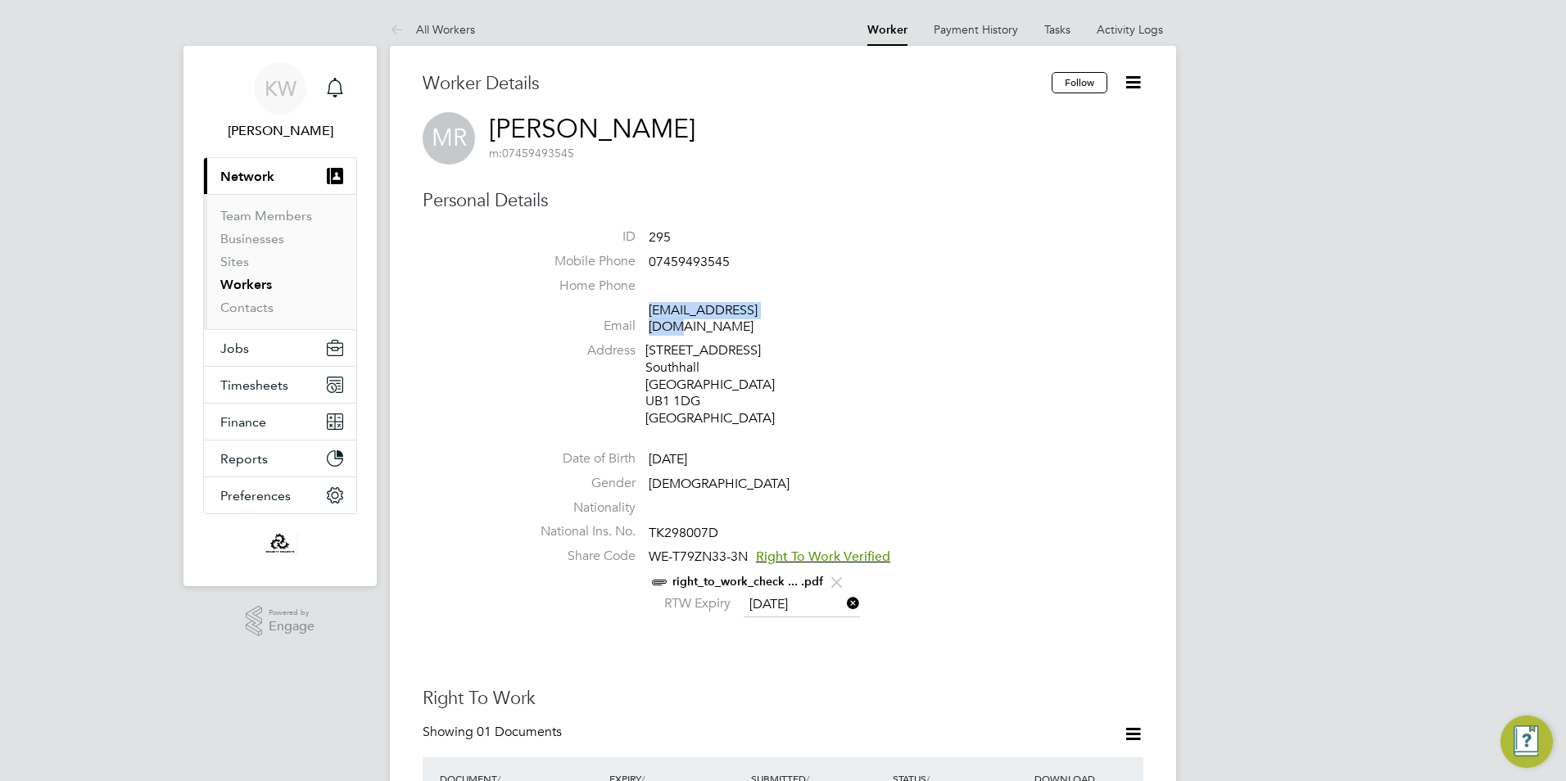
copy link "zriaz4219@gmail.com"
drag, startPoint x: 726, startPoint y: 258, endPoint x: 641, endPoint y: 260, distance: 85.2
click at [641, 260] on li "Mobile Phone 07459493545" at bounding box center [832, 265] width 622 height 25
drag, startPoint x: 641, startPoint y: 260, endPoint x: 670, endPoint y: 260, distance: 28.7
copy li "07459493545"
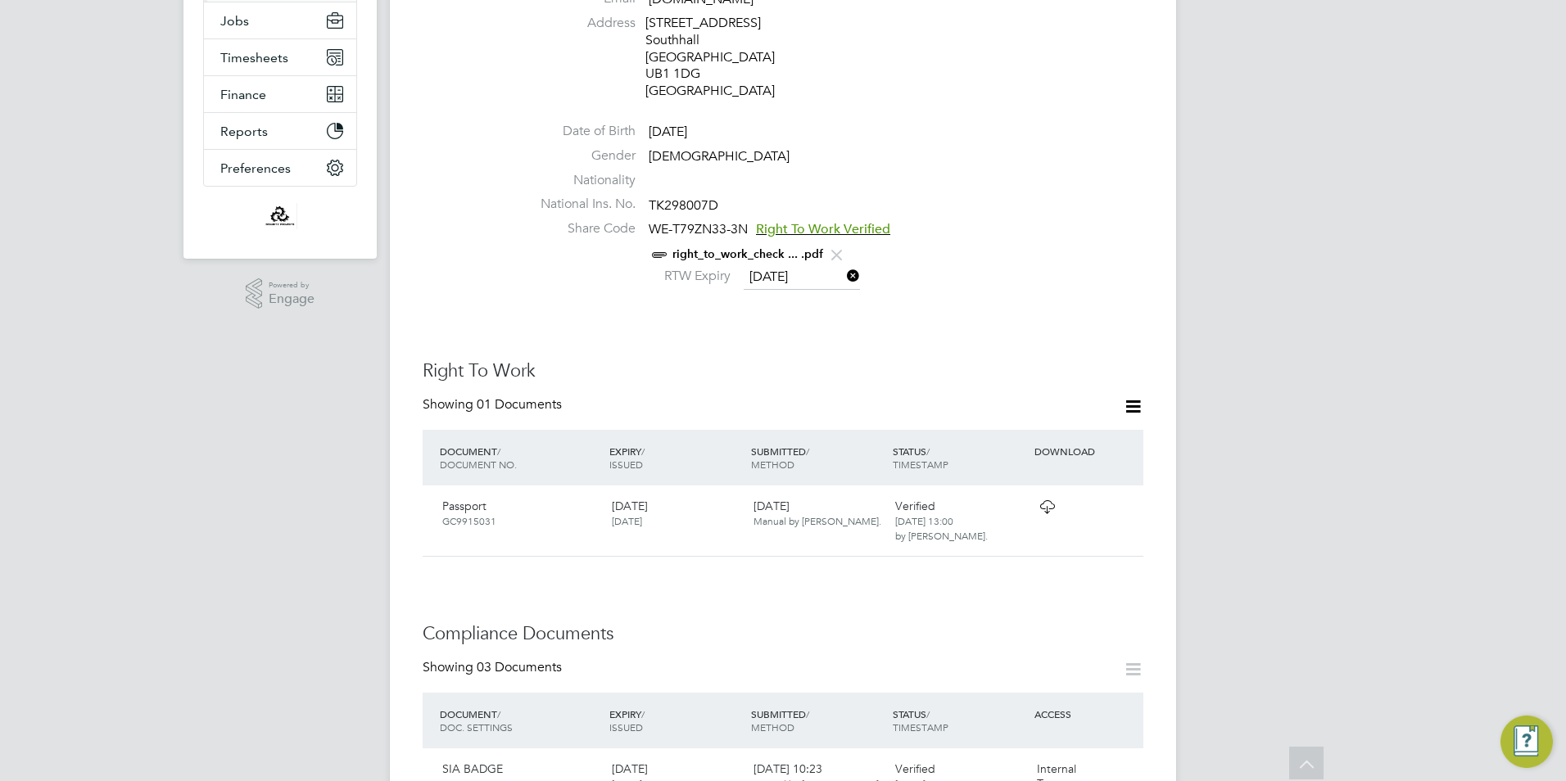
scroll to position [573, 0]
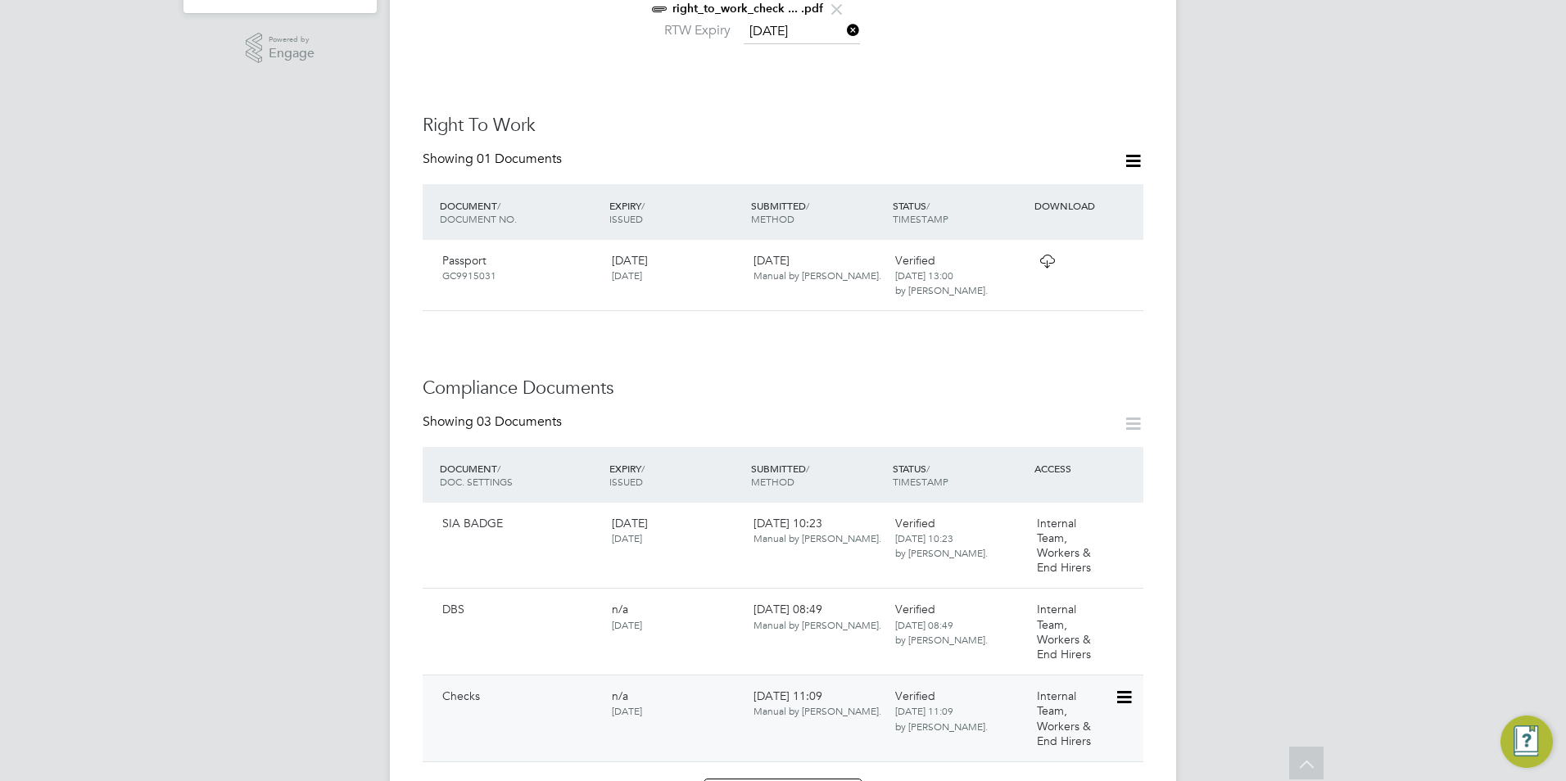
click at [1123, 688] on icon at bounding box center [1122, 698] width 16 height 20
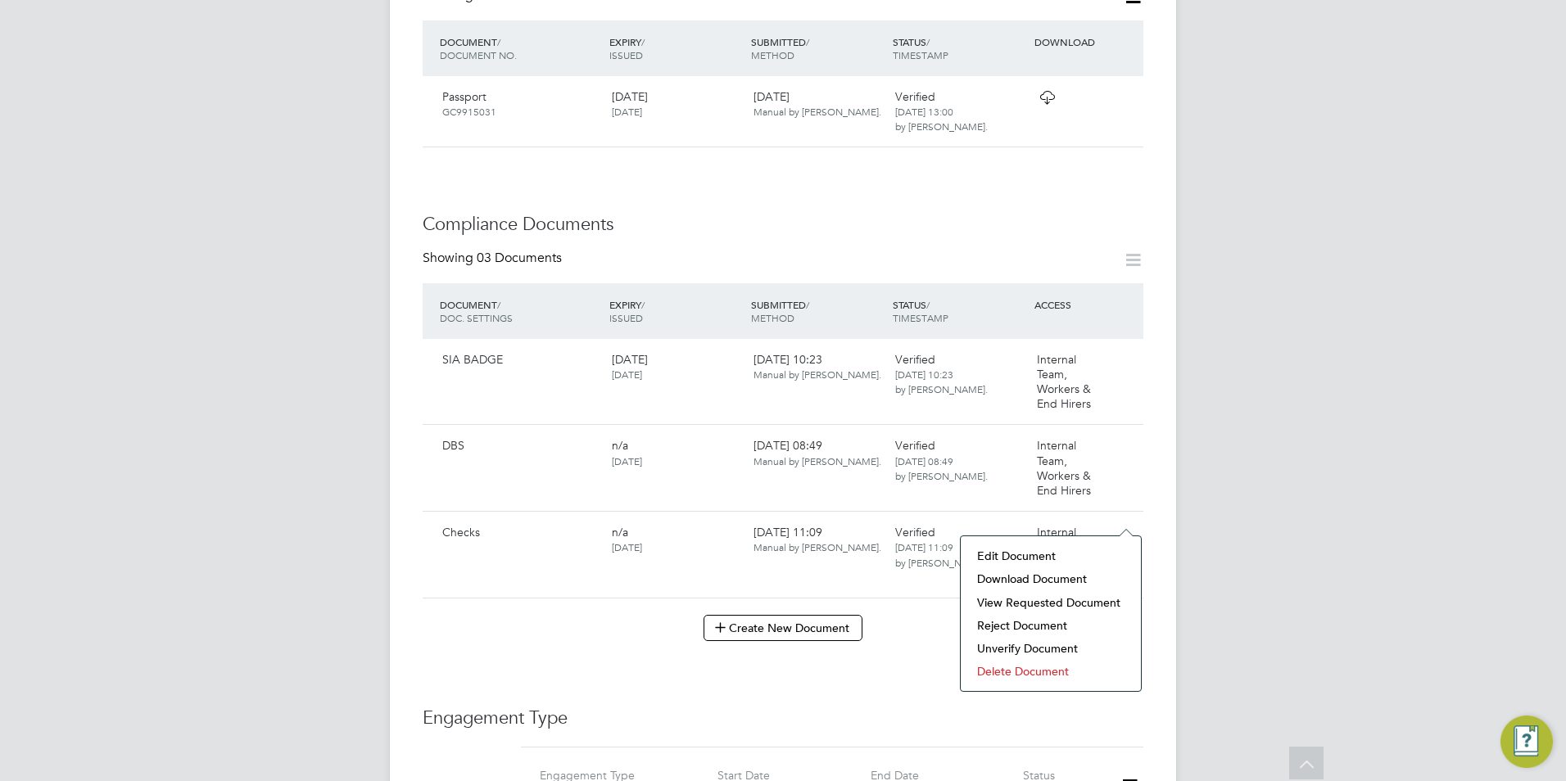
click at [1023, 553] on li "Edit Document" at bounding box center [1051, 556] width 164 height 23
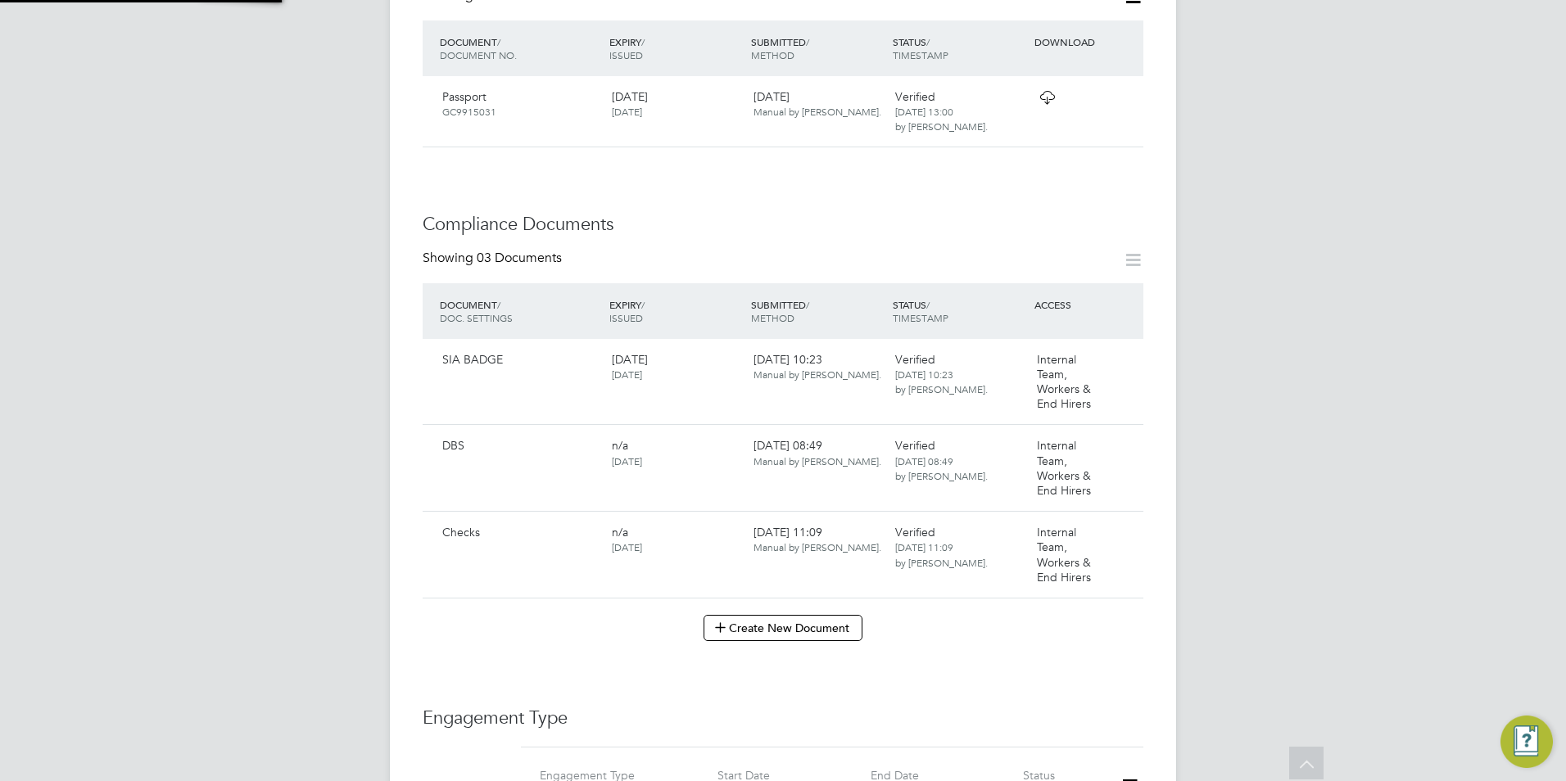
type input "Checks"
type input "07 Jul 2025"
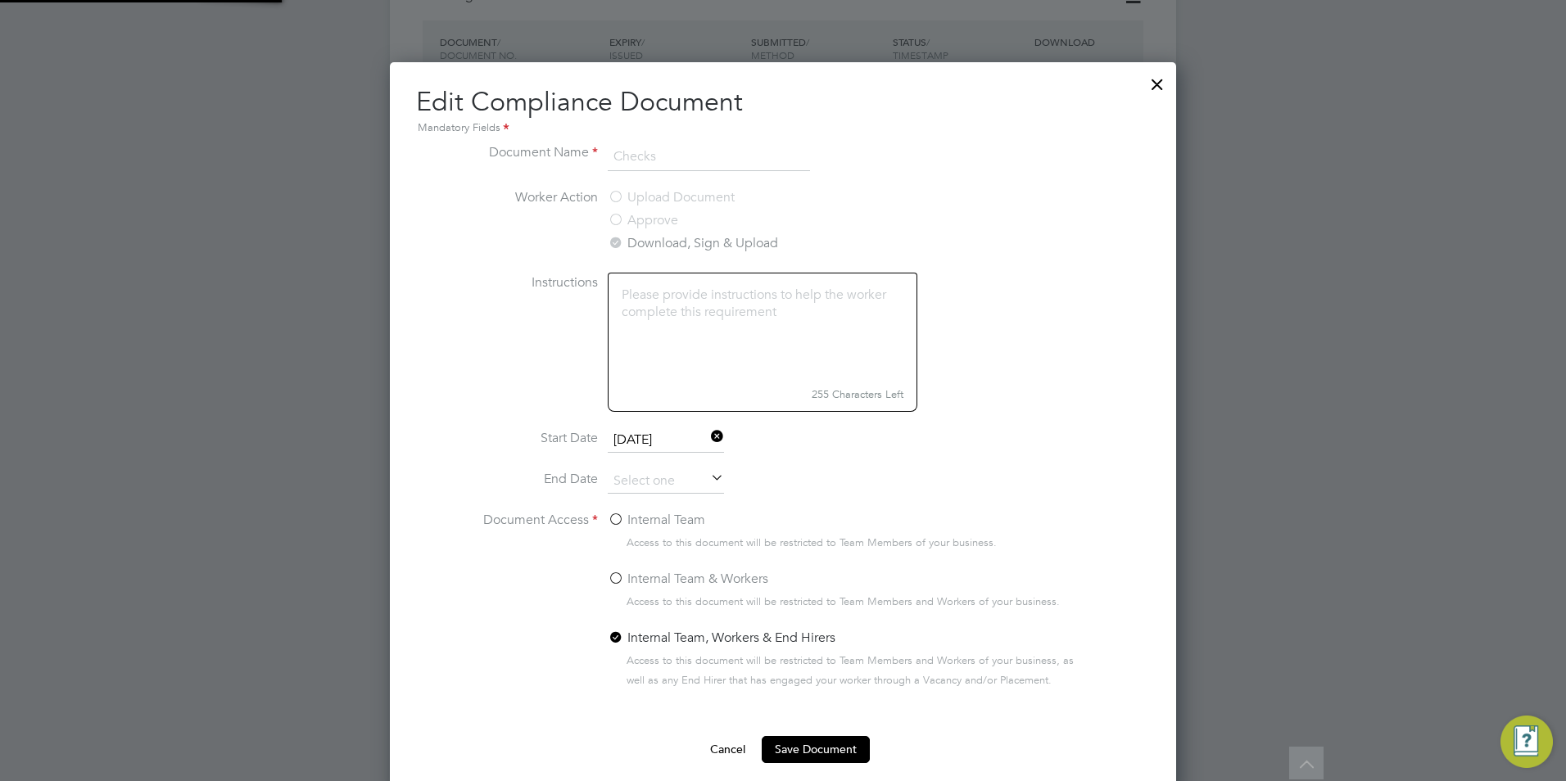
scroll to position [734, 787]
click at [1157, 82] on div at bounding box center [1156, 80] width 29 height 29
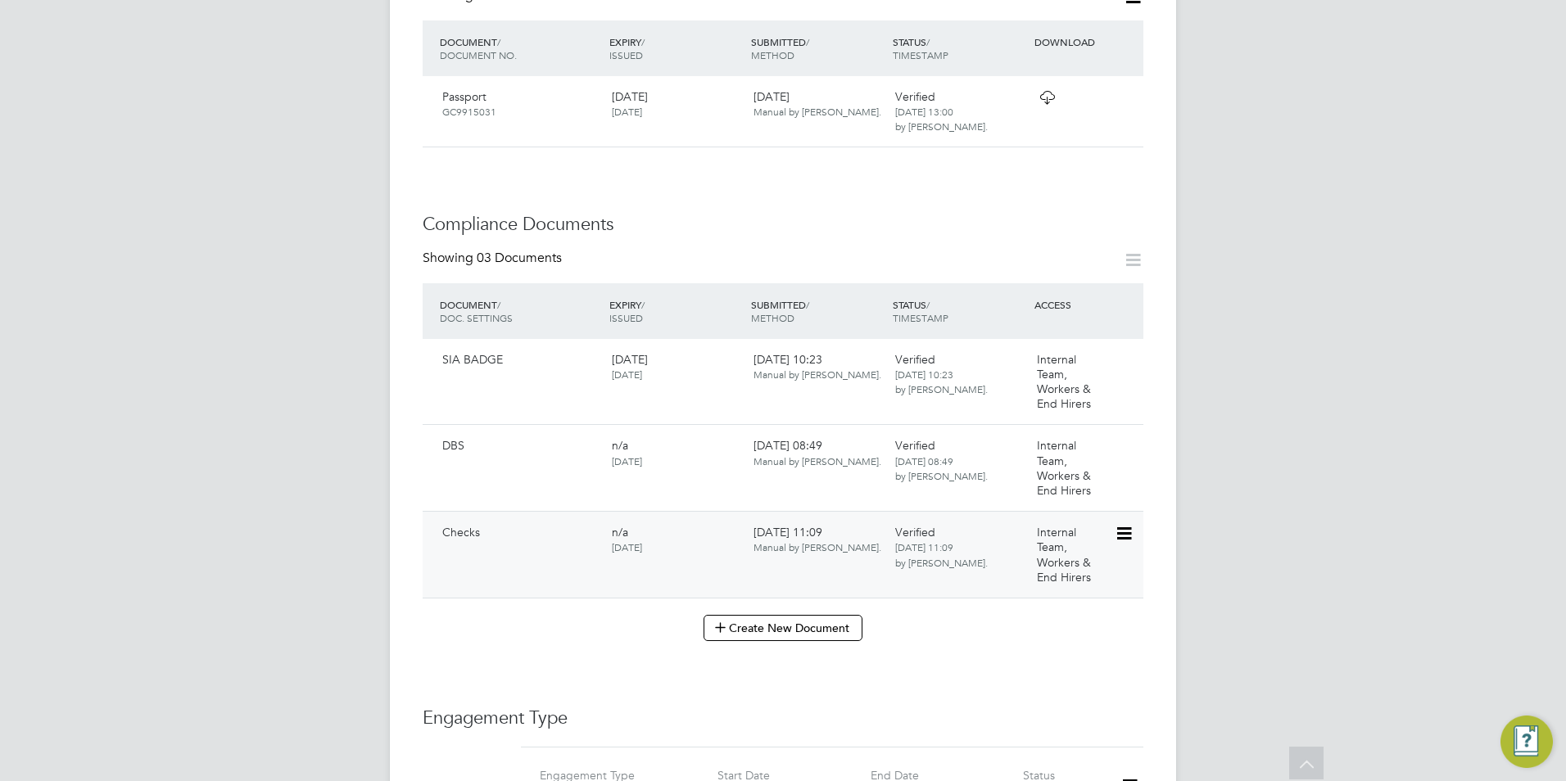
click at [1127, 524] on icon at bounding box center [1122, 534] width 16 height 20
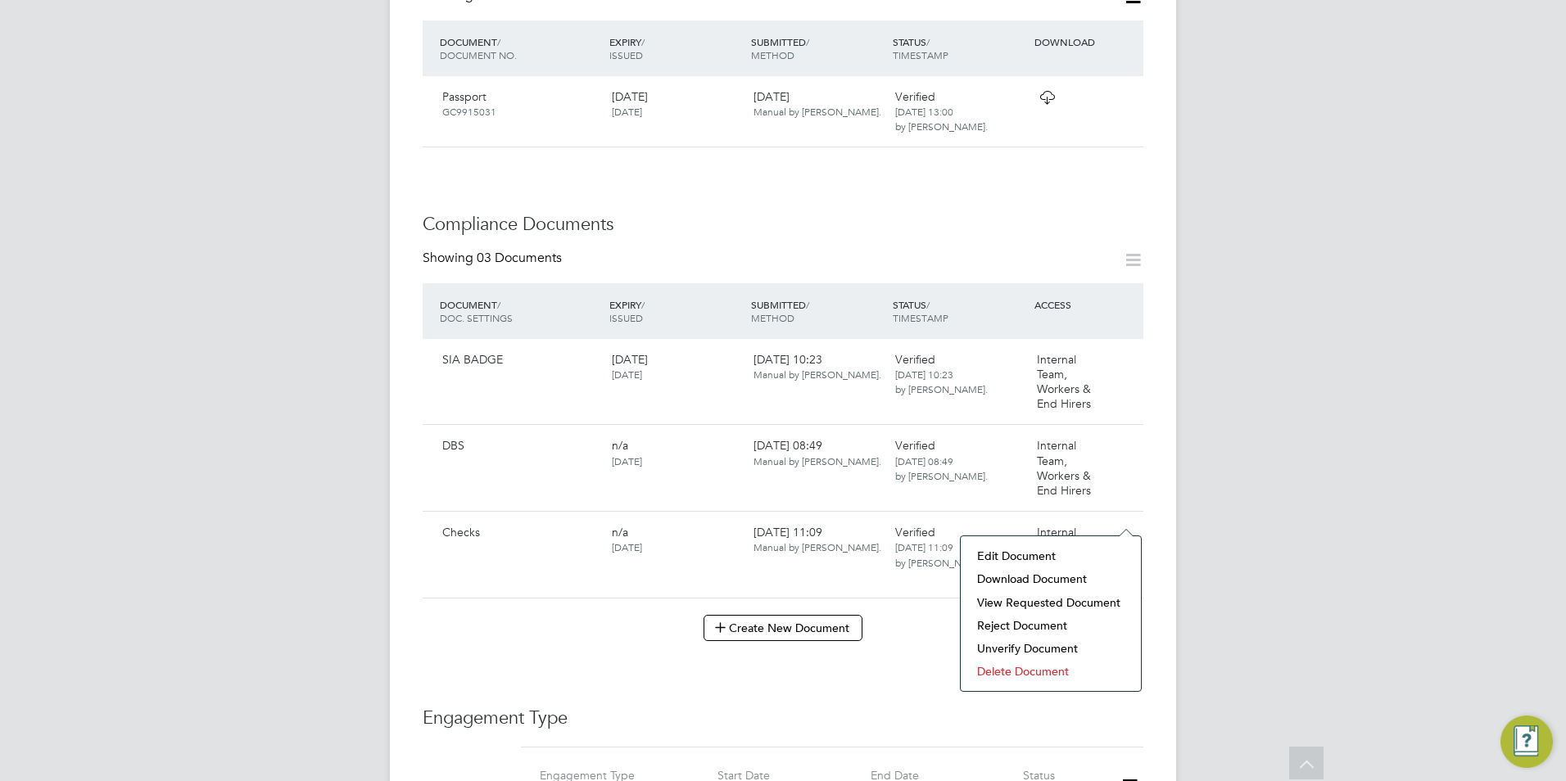
click at [1039, 603] on li "View Requested Document" at bounding box center [1051, 602] width 164 height 23
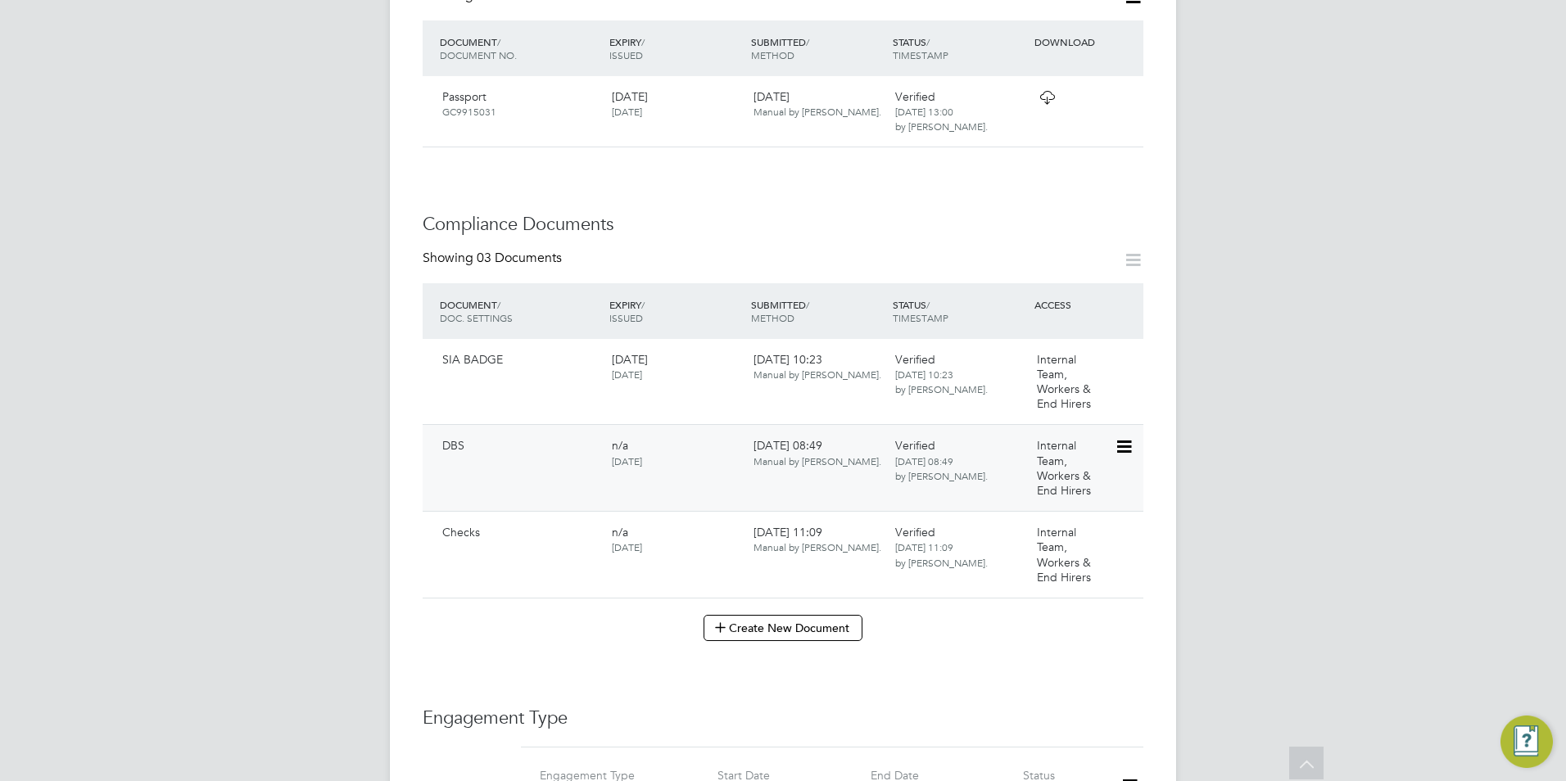
scroll to position [573, 0]
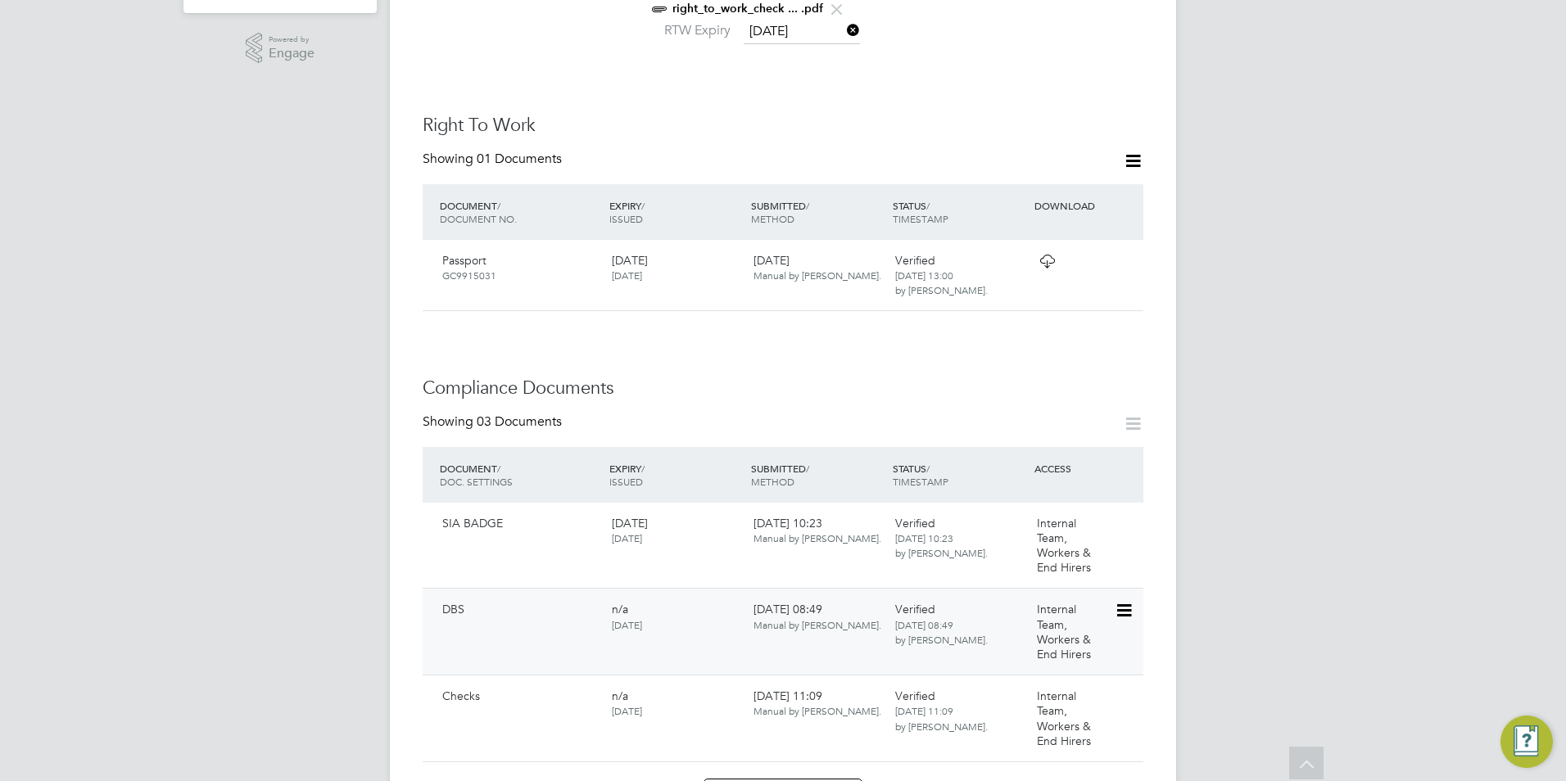
click at [1121, 601] on icon at bounding box center [1122, 611] width 16 height 20
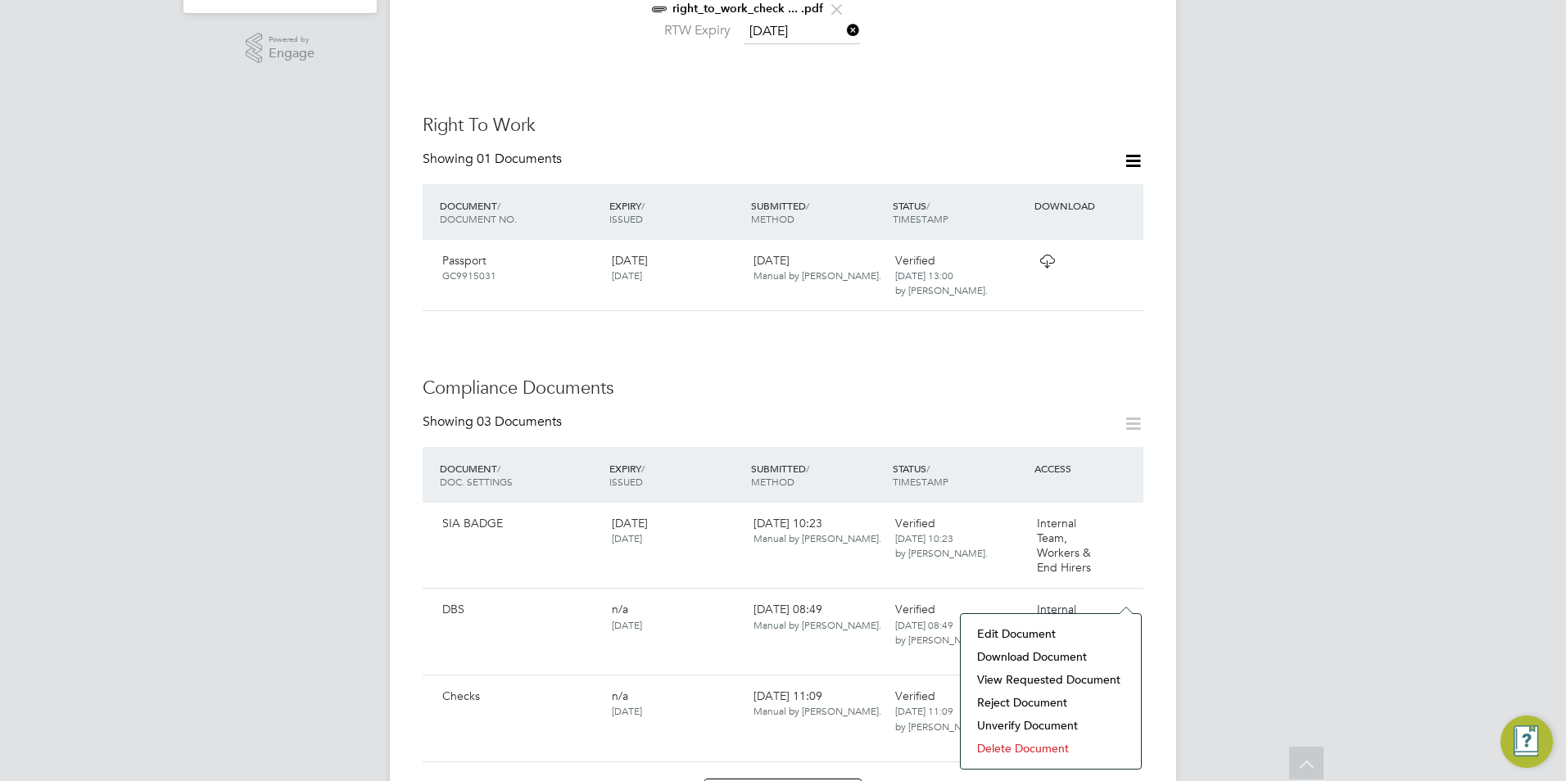
click at [1036, 677] on li "View Requested Document" at bounding box center [1051, 679] width 164 height 23
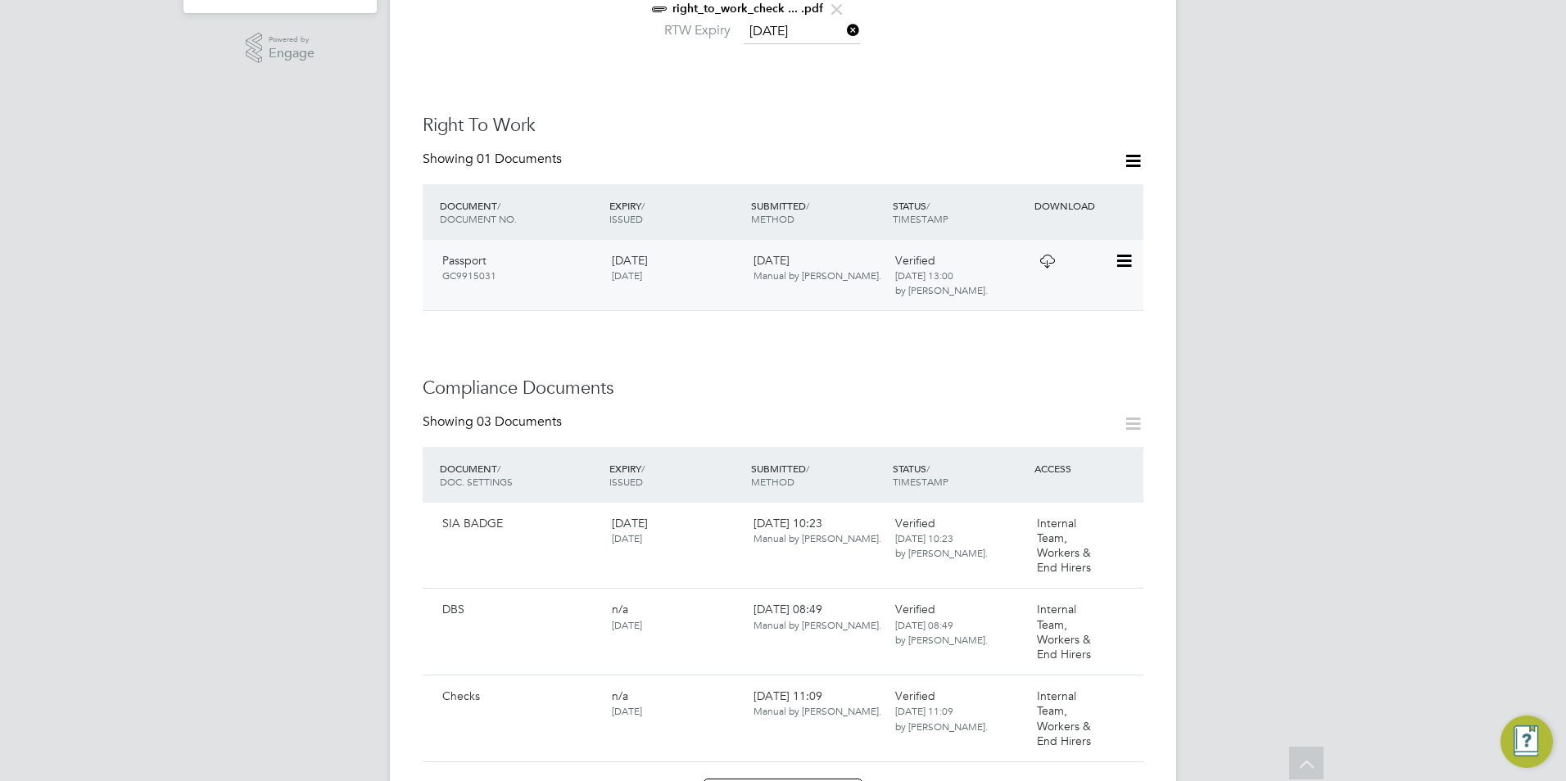
click at [1049, 255] on icon at bounding box center [1047, 261] width 20 height 13
click at [1123, 514] on icon at bounding box center [1122, 524] width 16 height 20
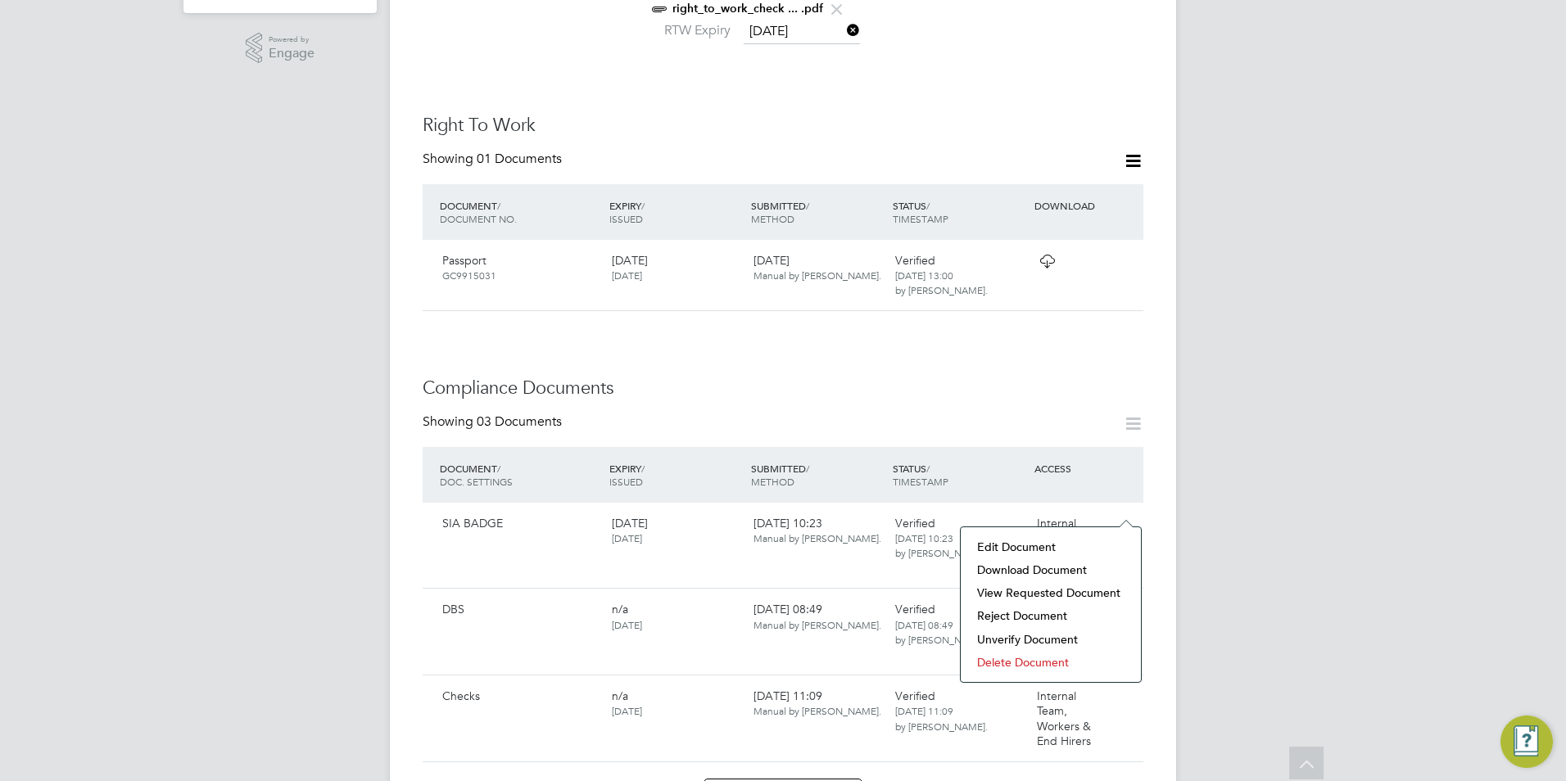
click at [1010, 594] on li "View Requested Document" at bounding box center [1051, 592] width 164 height 23
click at [1062, 459] on div "ACCESS" at bounding box center [1086, 468] width 113 height 29
click at [1123, 514] on icon at bounding box center [1122, 524] width 16 height 20
click at [1037, 587] on li "View Requested Document" at bounding box center [1051, 592] width 164 height 23
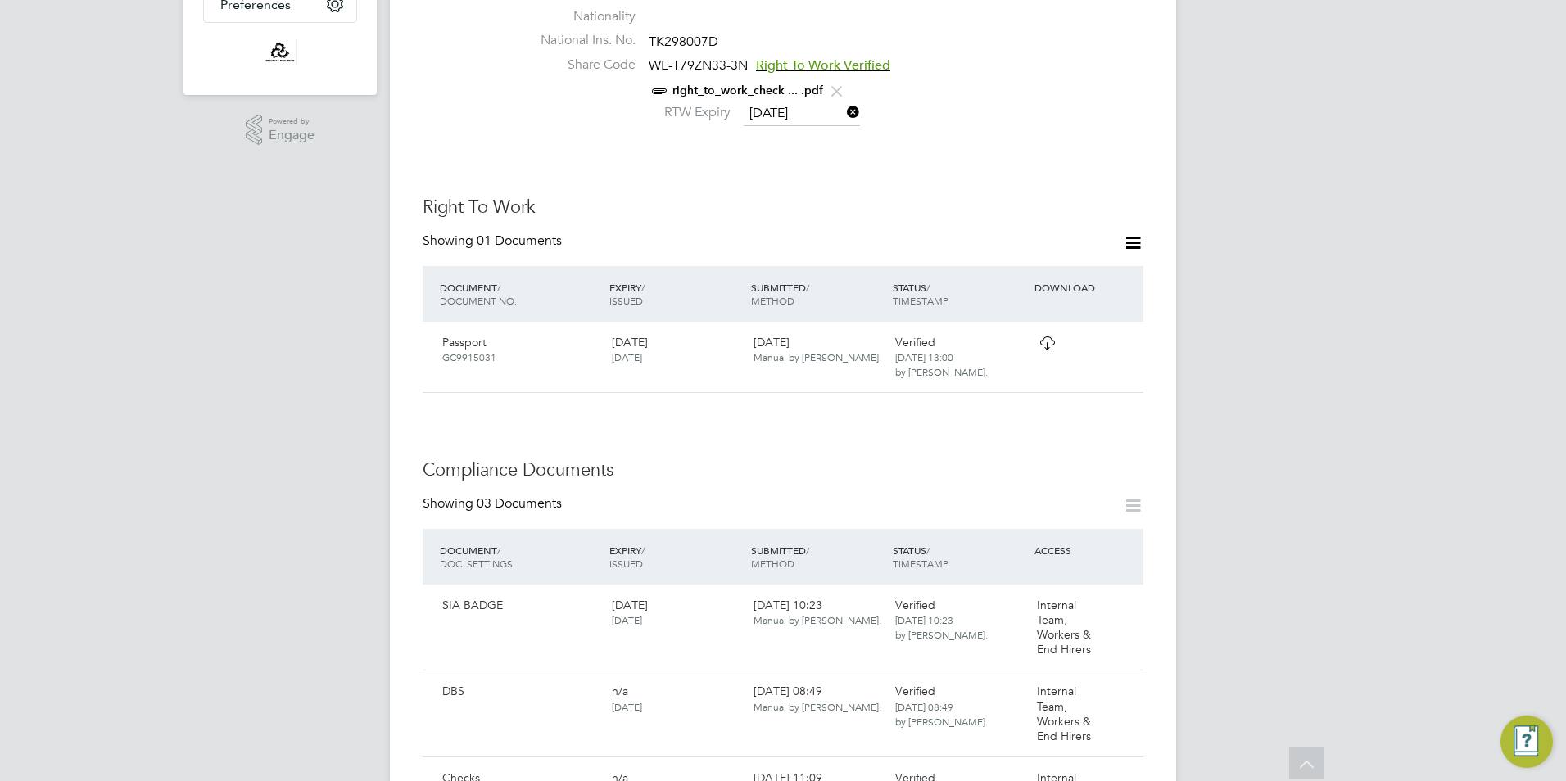
scroll to position [0, 0]
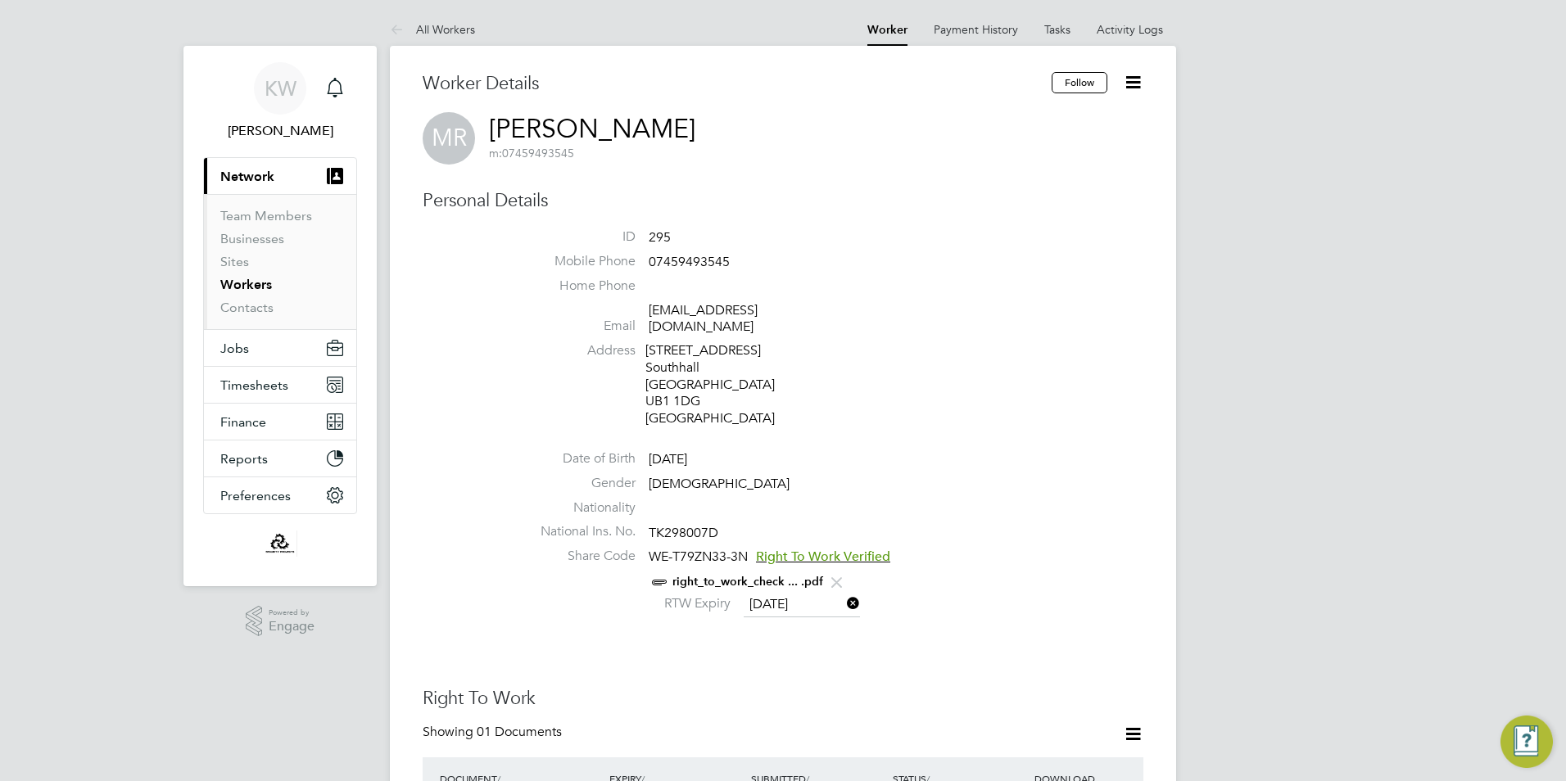
click at [255, 277] on link "Workers" at bounding box center [246, 285] width 52 height 16
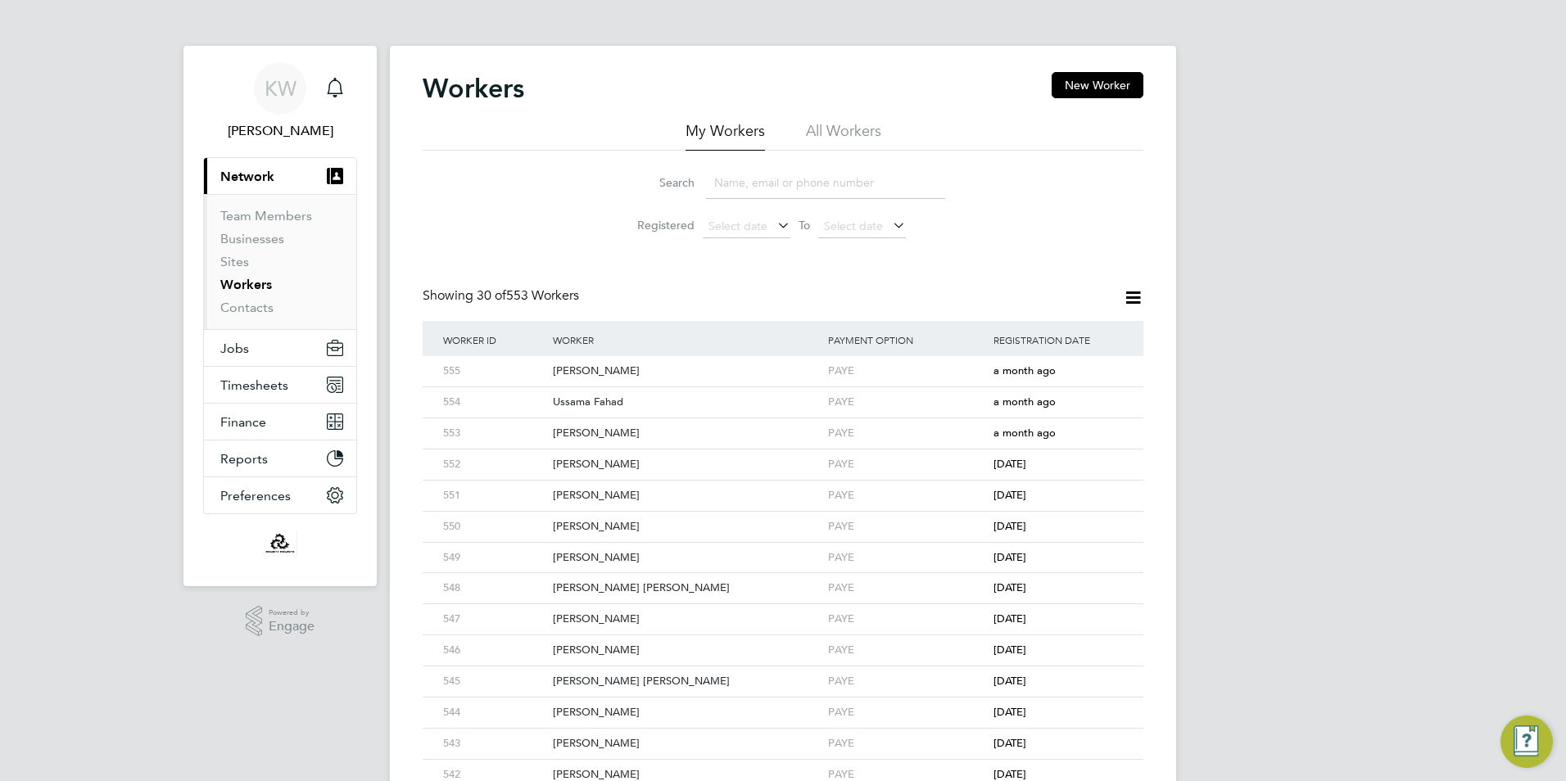
click at [759, 178] on input at bounding box center [825, 183] width 239 height 32
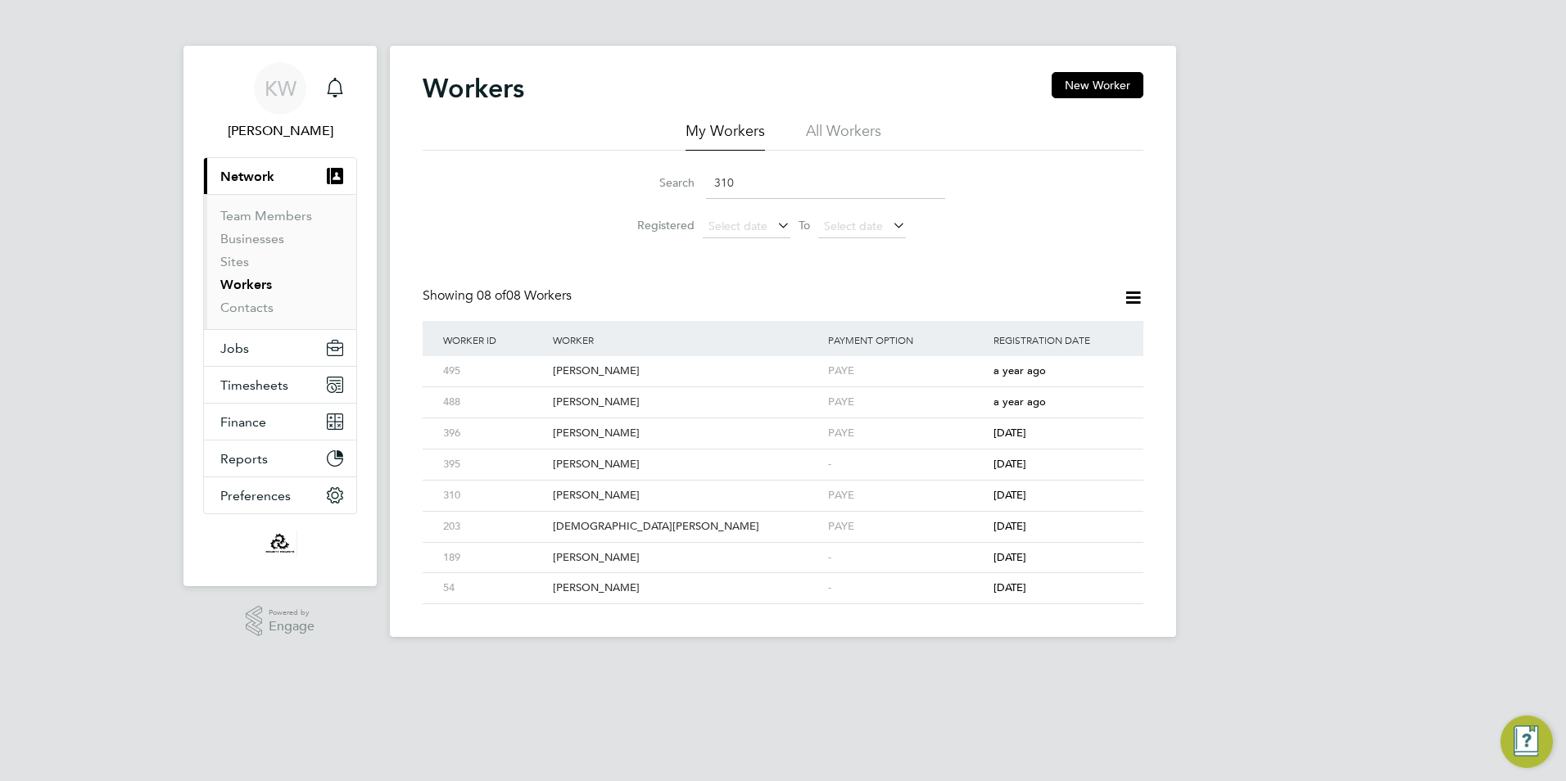
type input "310"
